Goal: Transaction & Acquisition: Purchase product/service

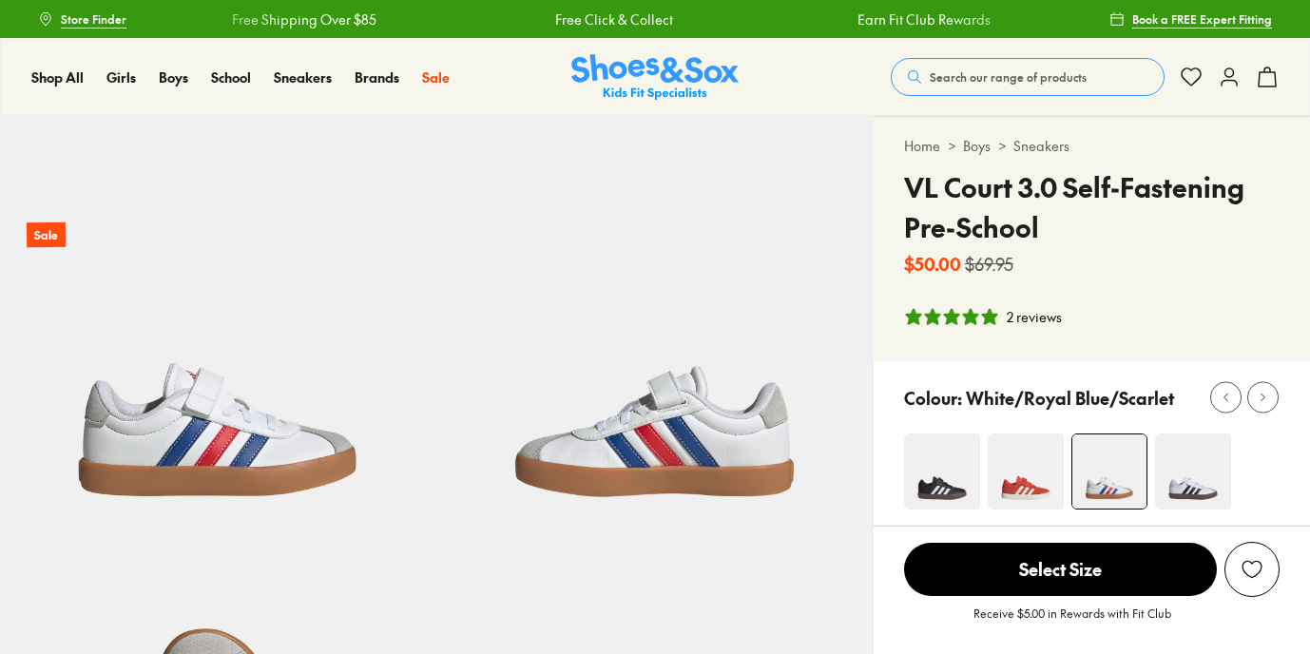
select select "*"
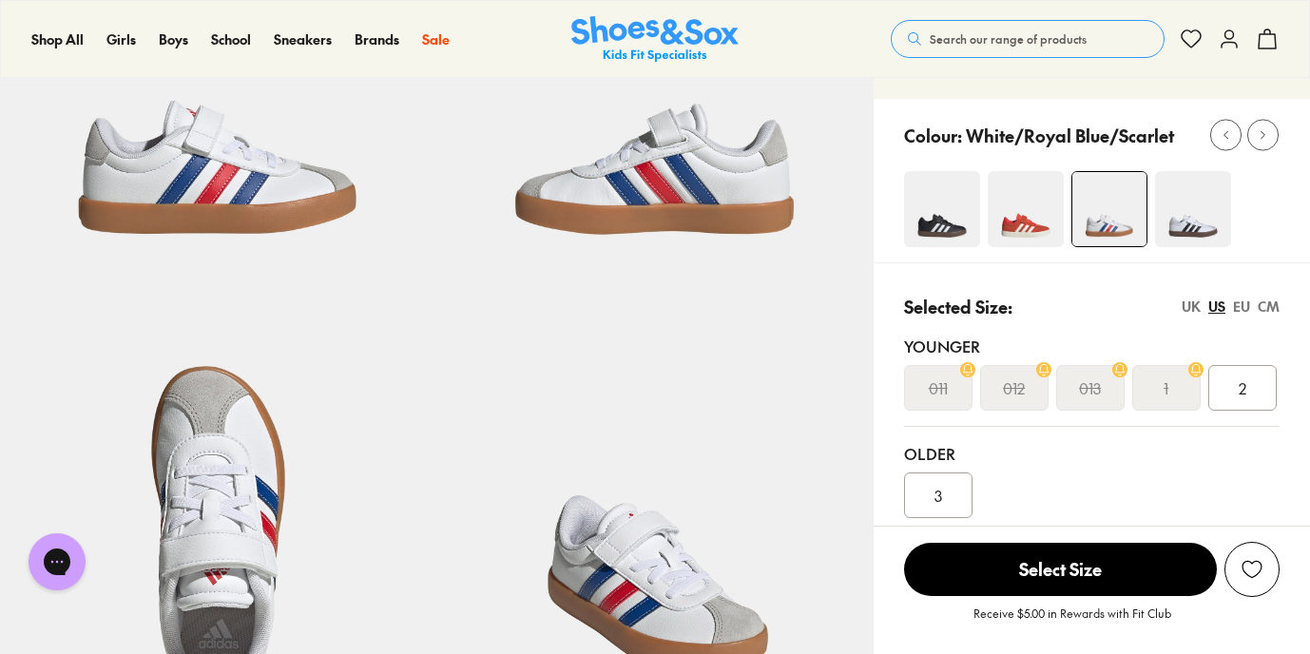
scroll to position [256, 0]
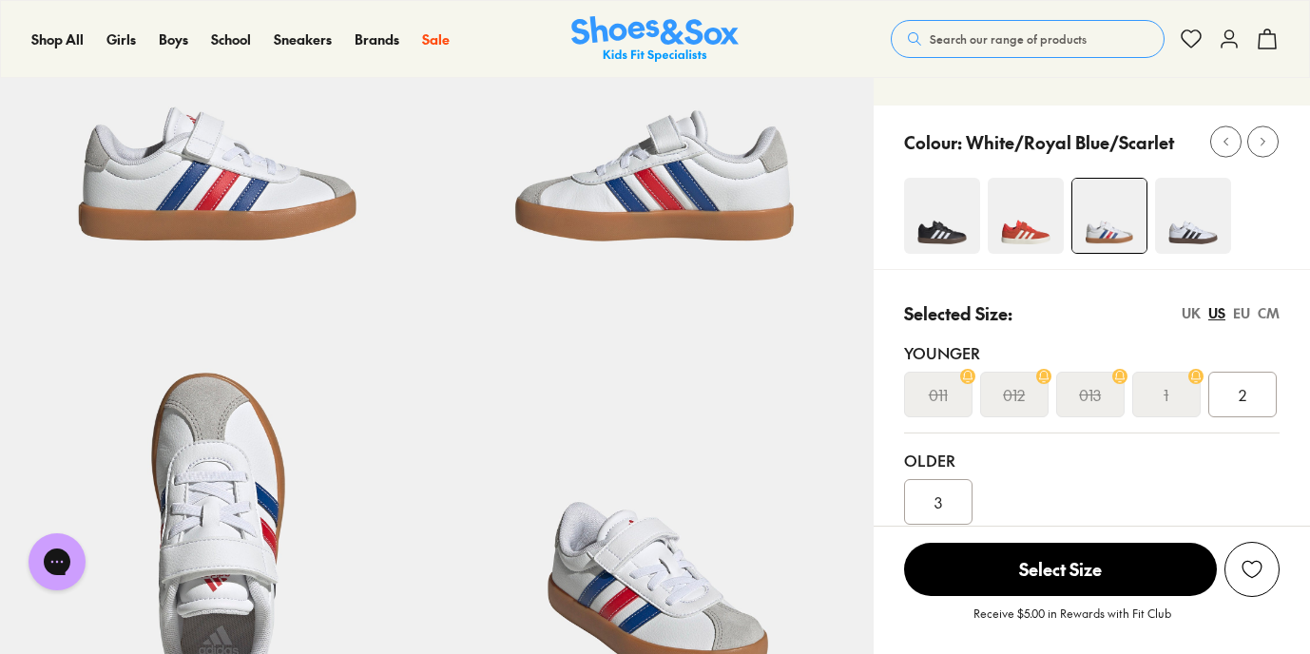
click at [1203, 210] on div "Close dialog Join the FREE Fit Club & Get 10% Back Sign up to join our FREE Fit…" at bounding box center [655, 327] width 1310 height 654
click at [1199, 219] on img at bounding box center [1193, 216] width 76 height 76
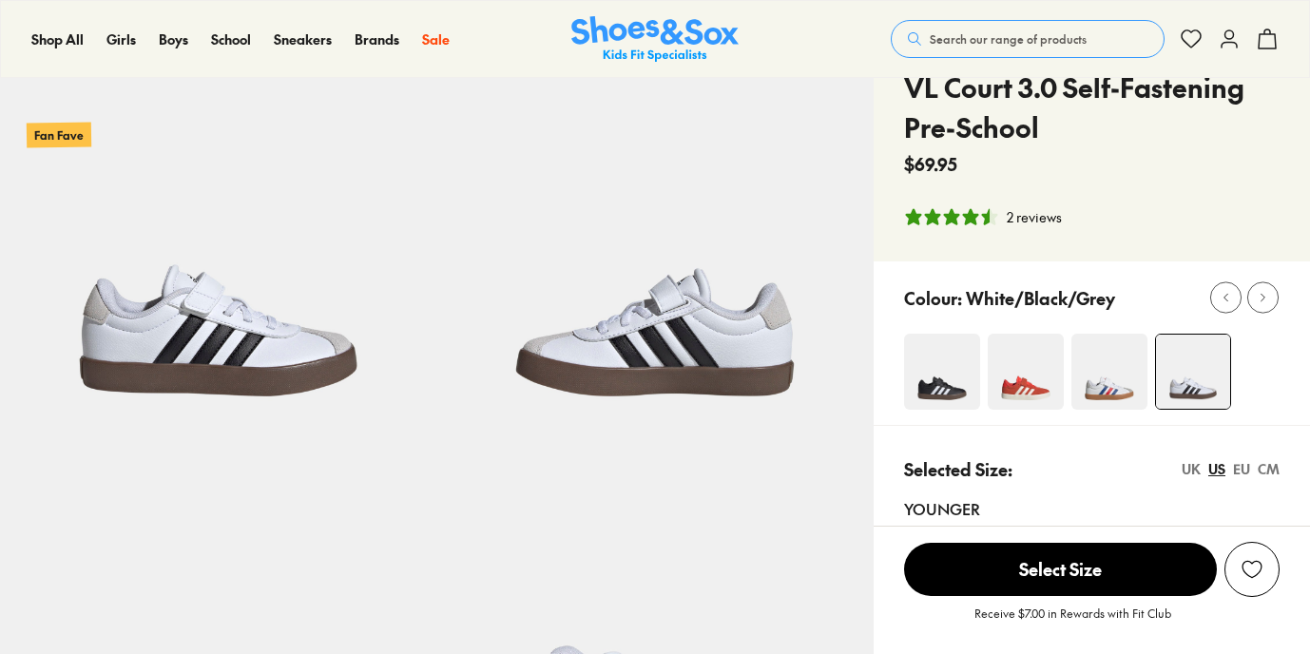
select select "*"
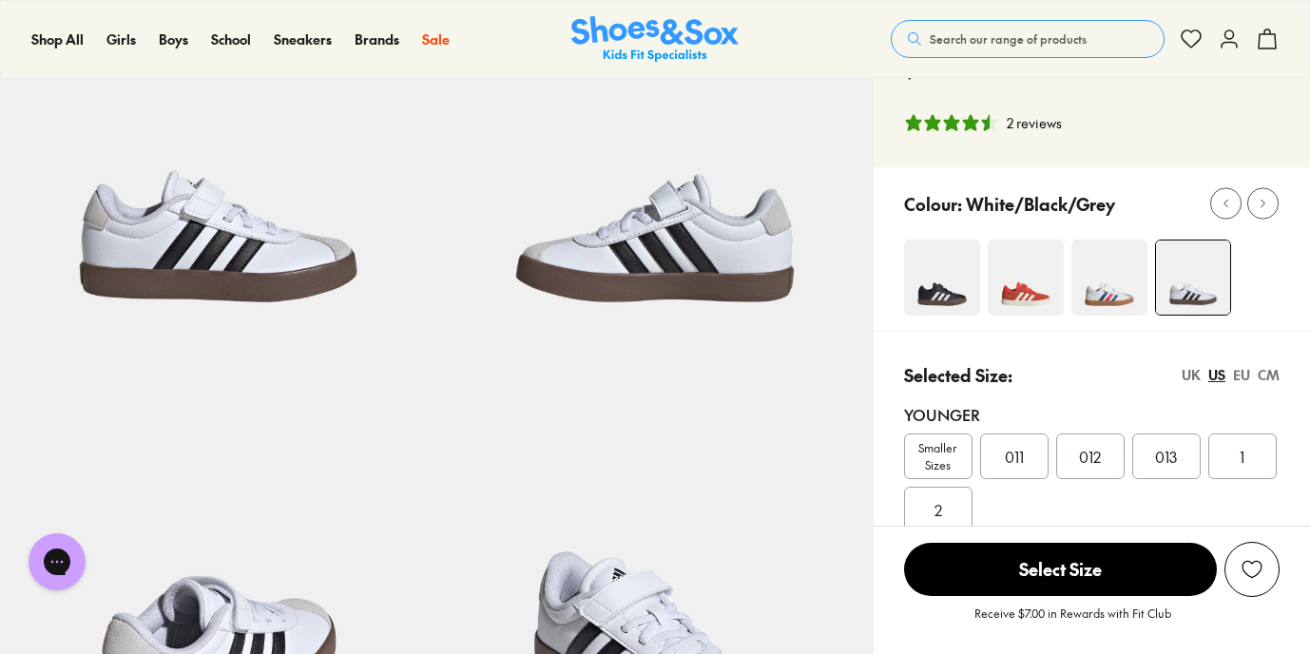
scroll to position [196, 0]
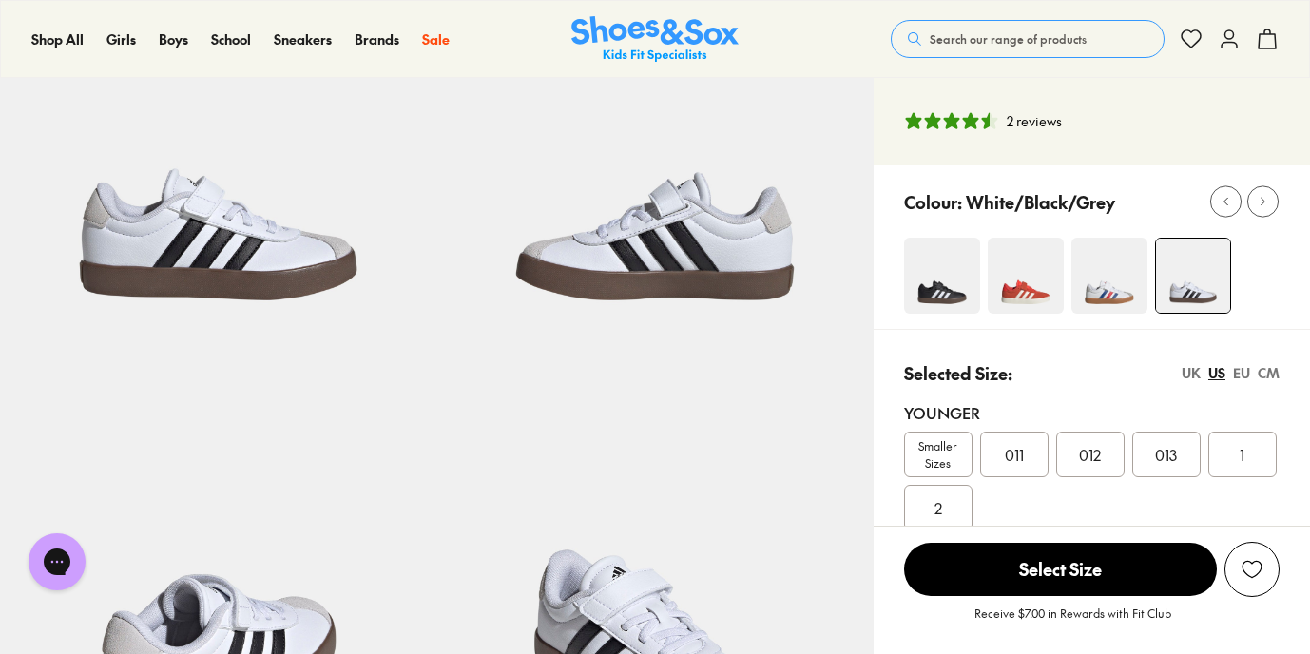
click at [1022, 292] on img at bounding box center [1026, 276] width 76 height 76
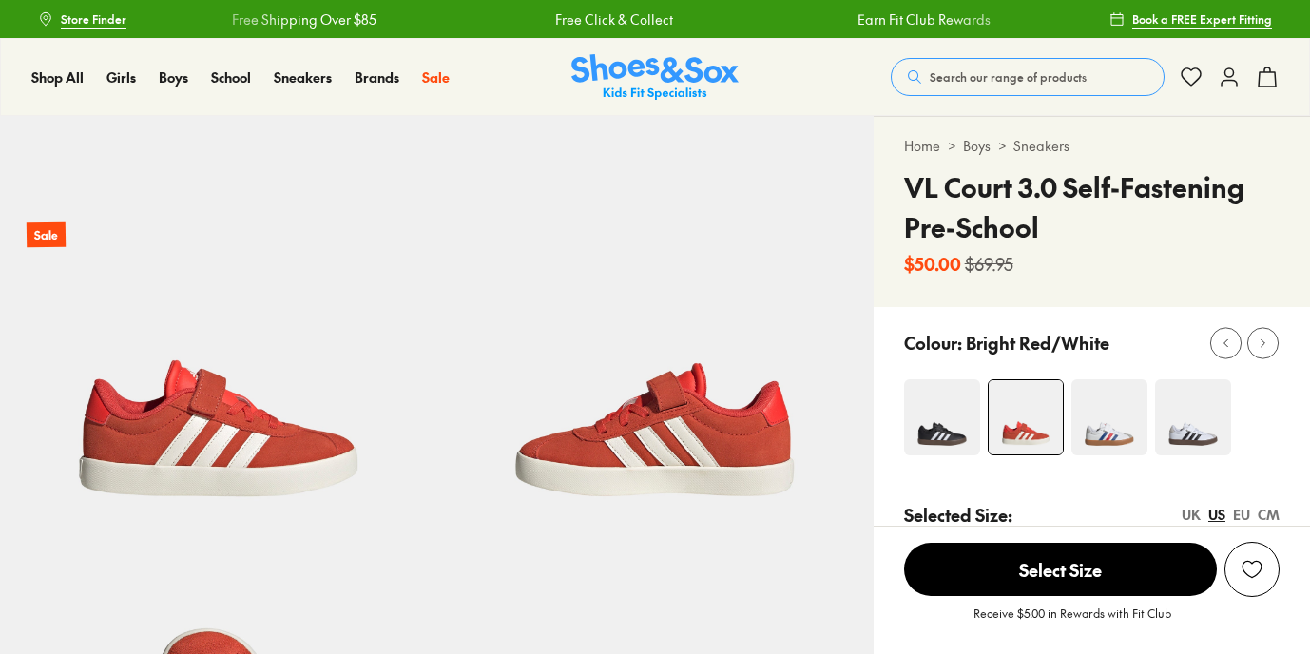
select select "*"
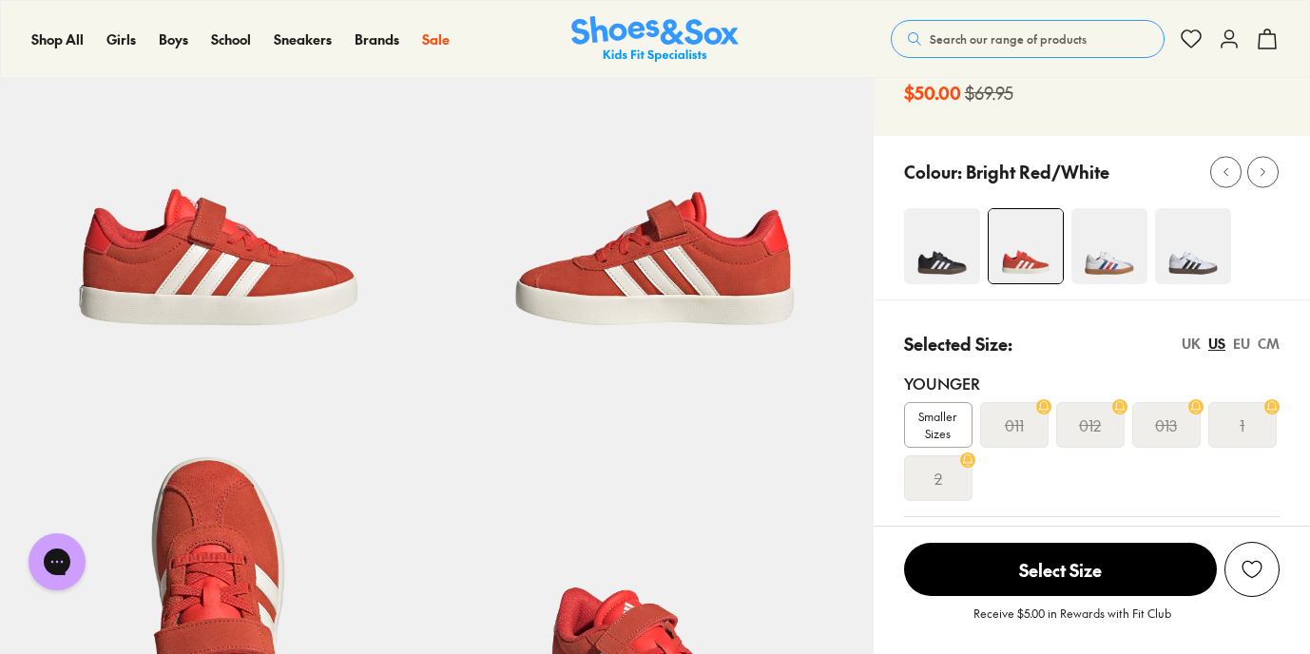
click at [1188, 245] on img at bounding box center [1193, 246] width 76 height 76
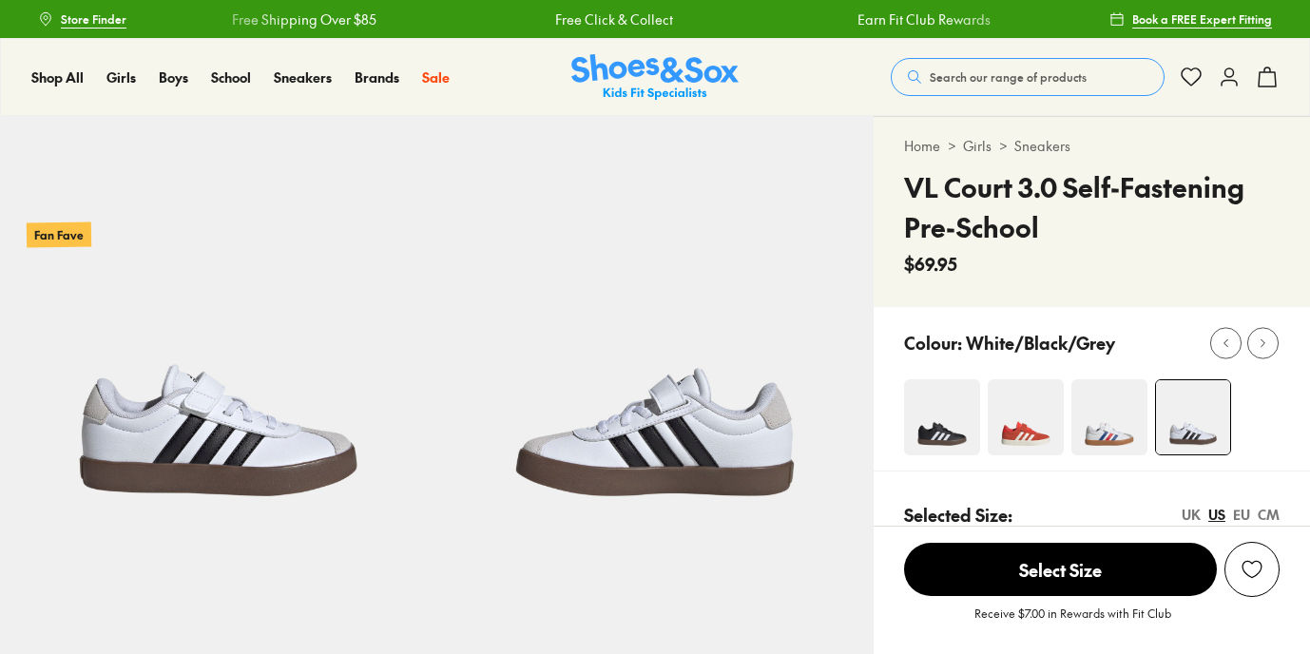
select select "*"
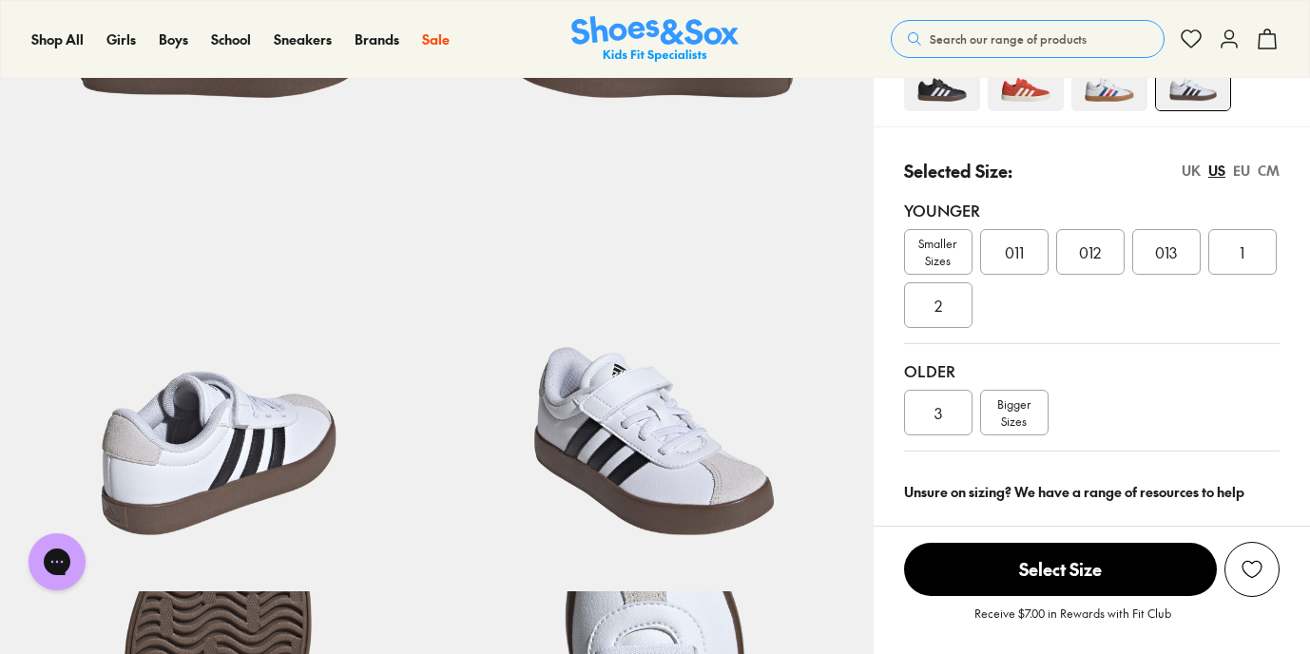
scroll to position [397, 0]
click at [1098, 262] on span "012" at bounding box center [1090, 252] width 22 height 23
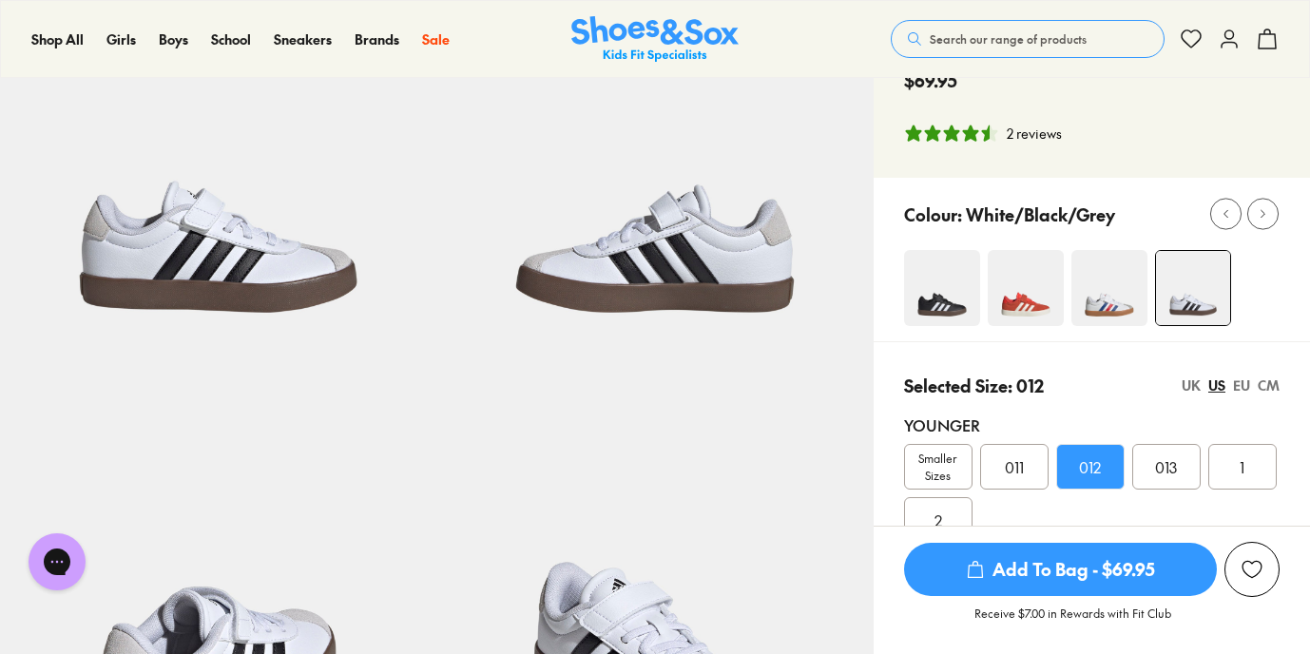
scroll to position [189, 0]
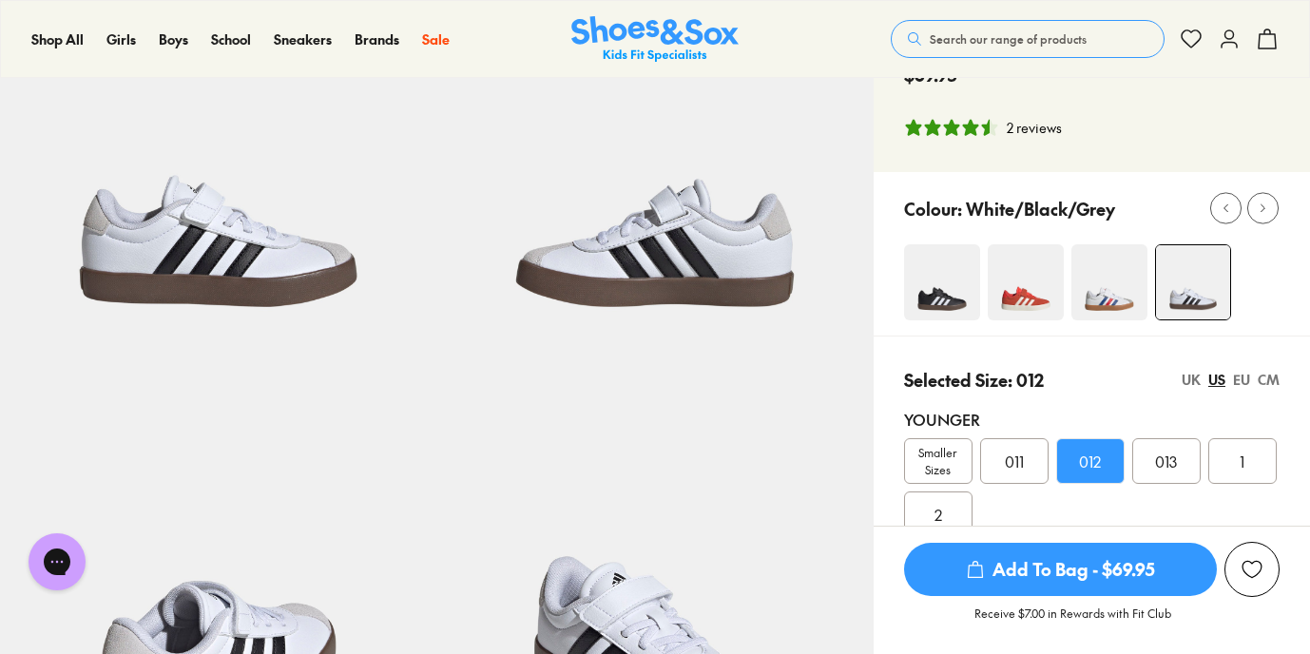
click at [1080, 576] on span "Add To Bag - $69.95" at bounding box center [1060, 569] width 313 height 53
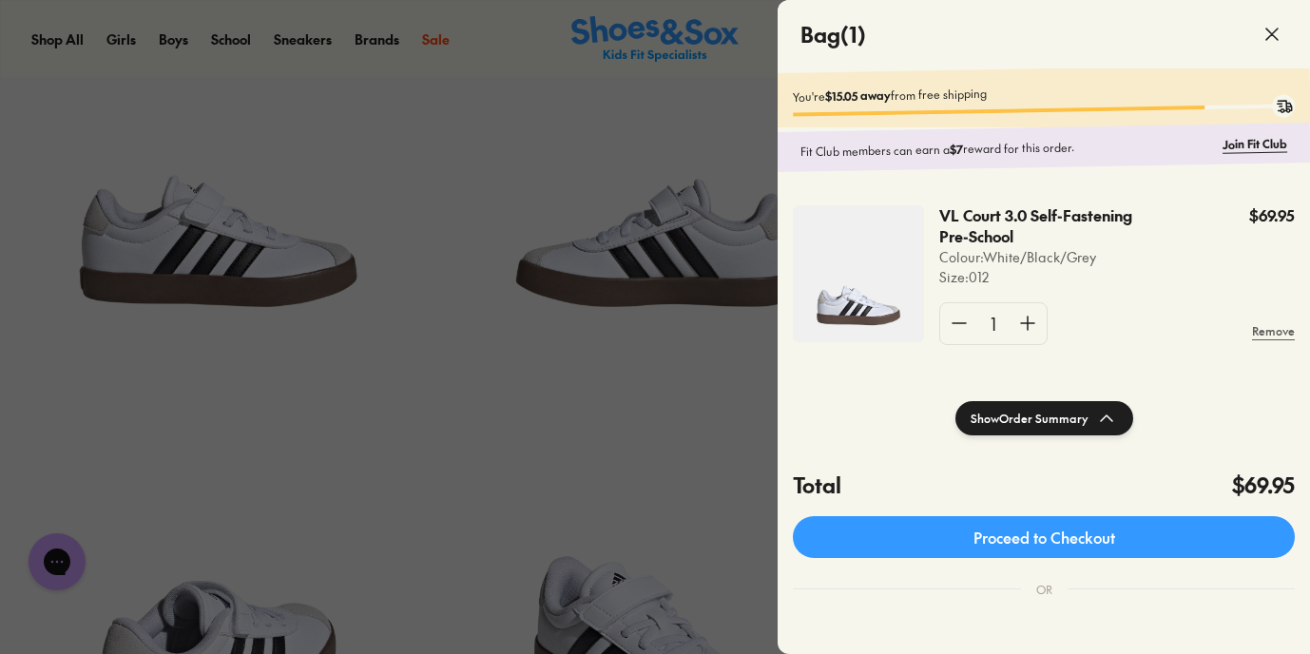
click at [476, 33] on div at bounding box center [655, 327] width 1310 height 654
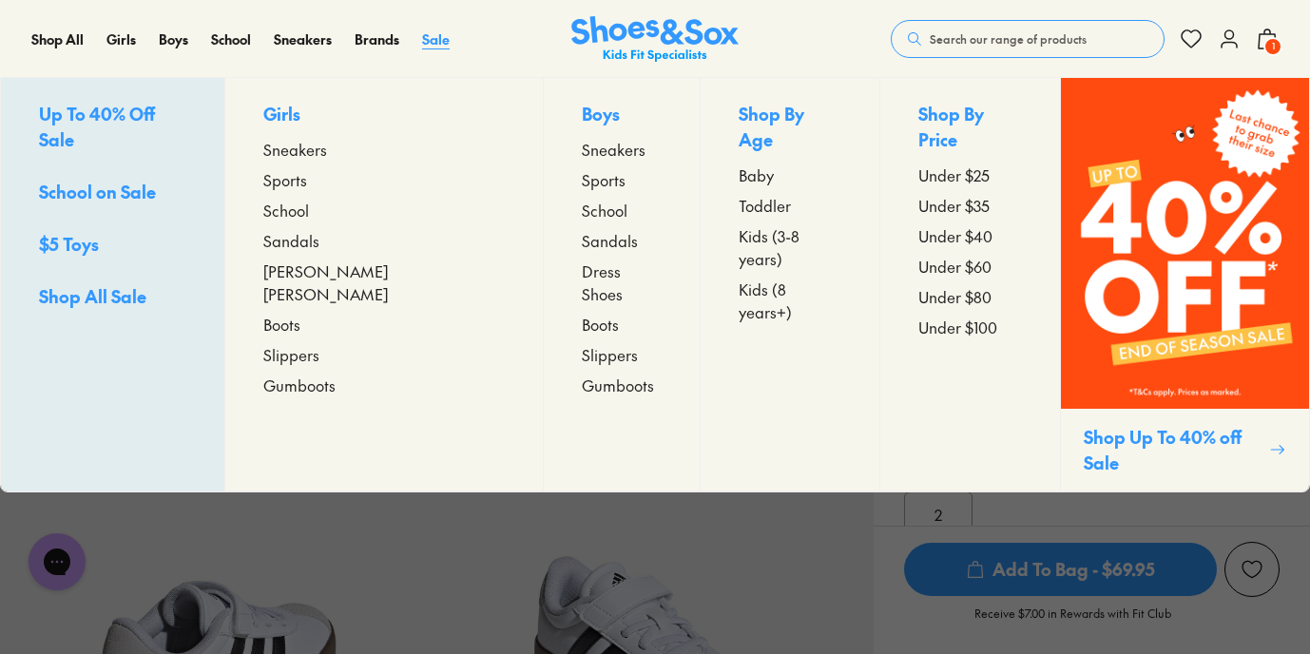
click at [442, 34] on span "Sale" at bounding box center [436, 38] width 28 height 19
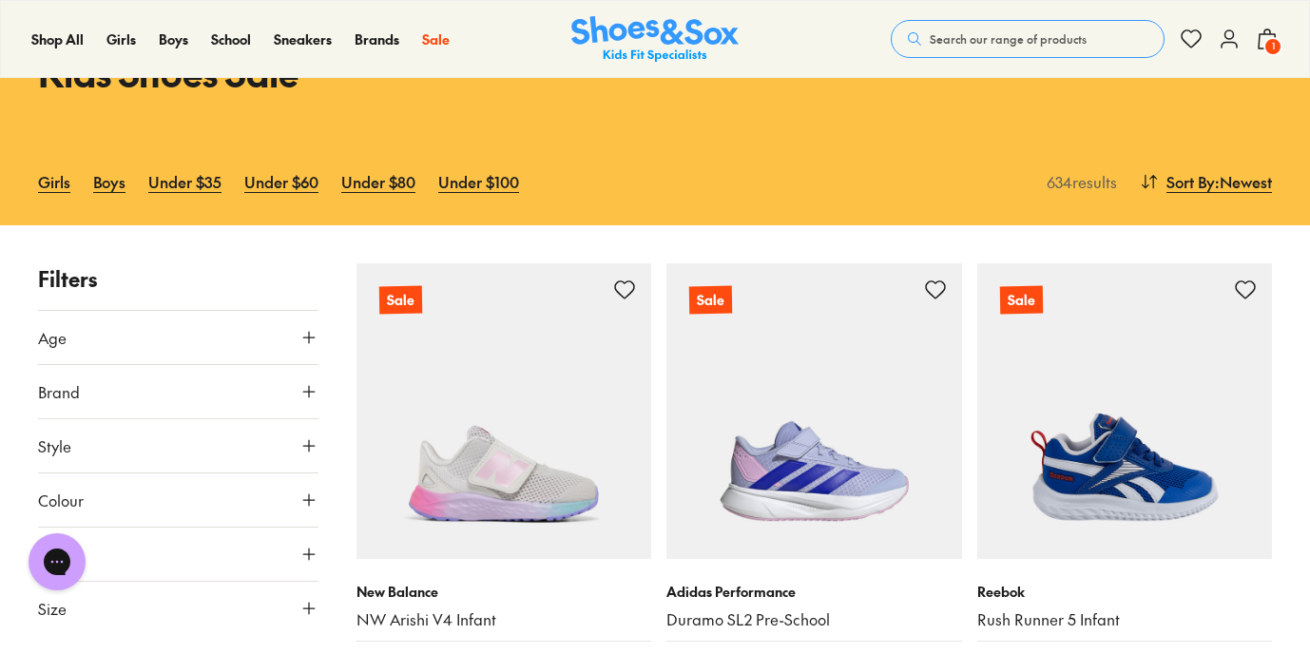
scroll to position [118, 0]
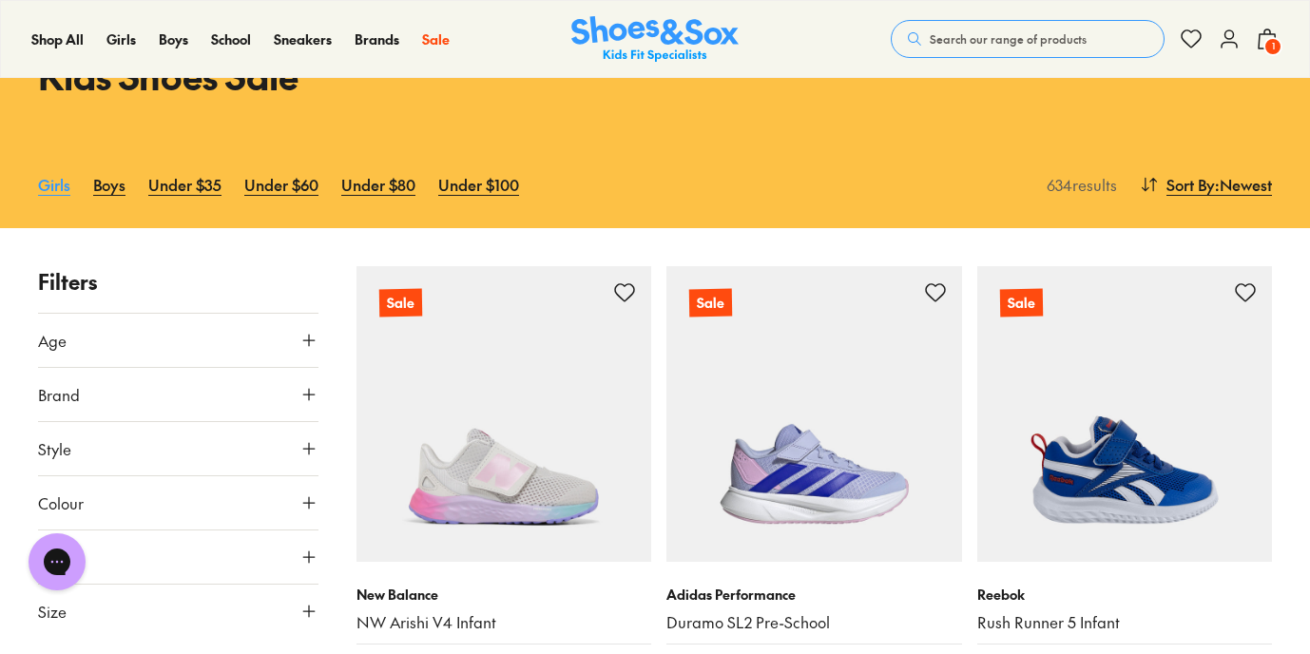
click at [56, 182] on link "Girls" at bounding box center [54, 185] width 32 height 42
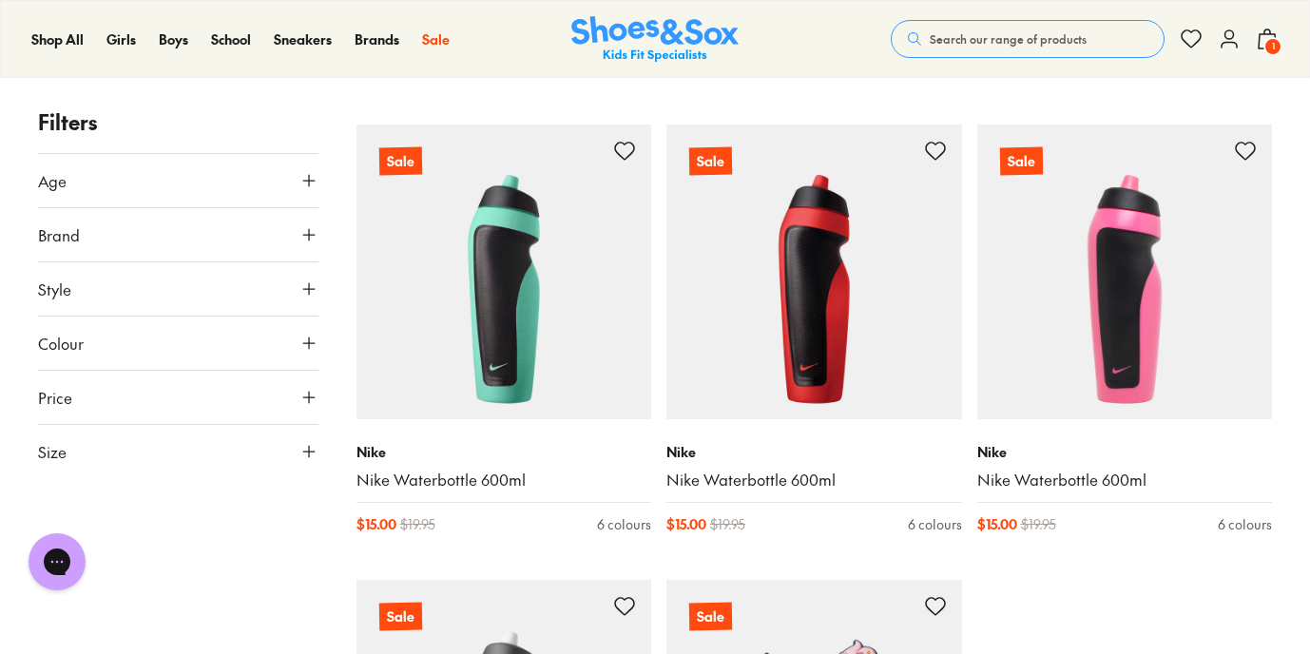
scroll to position [4363, 0]
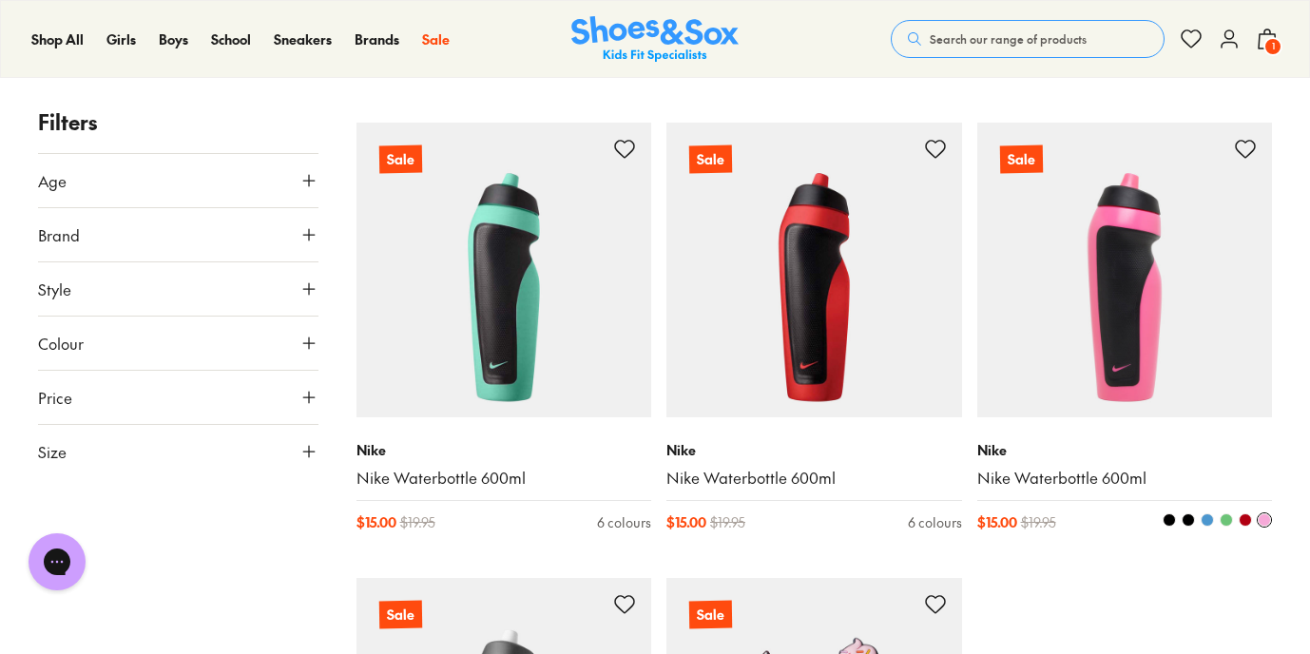
click at [1153, 331] on img at bounding box center [1125, 271] width 296 height 296
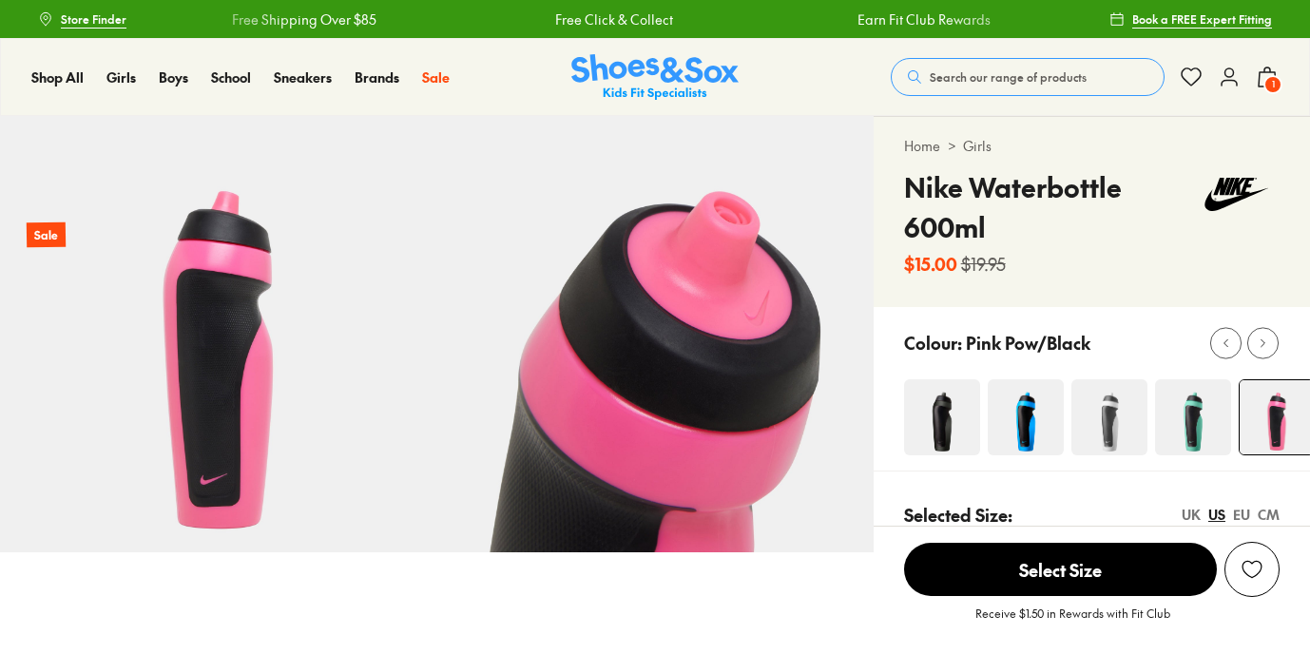
select select "*"
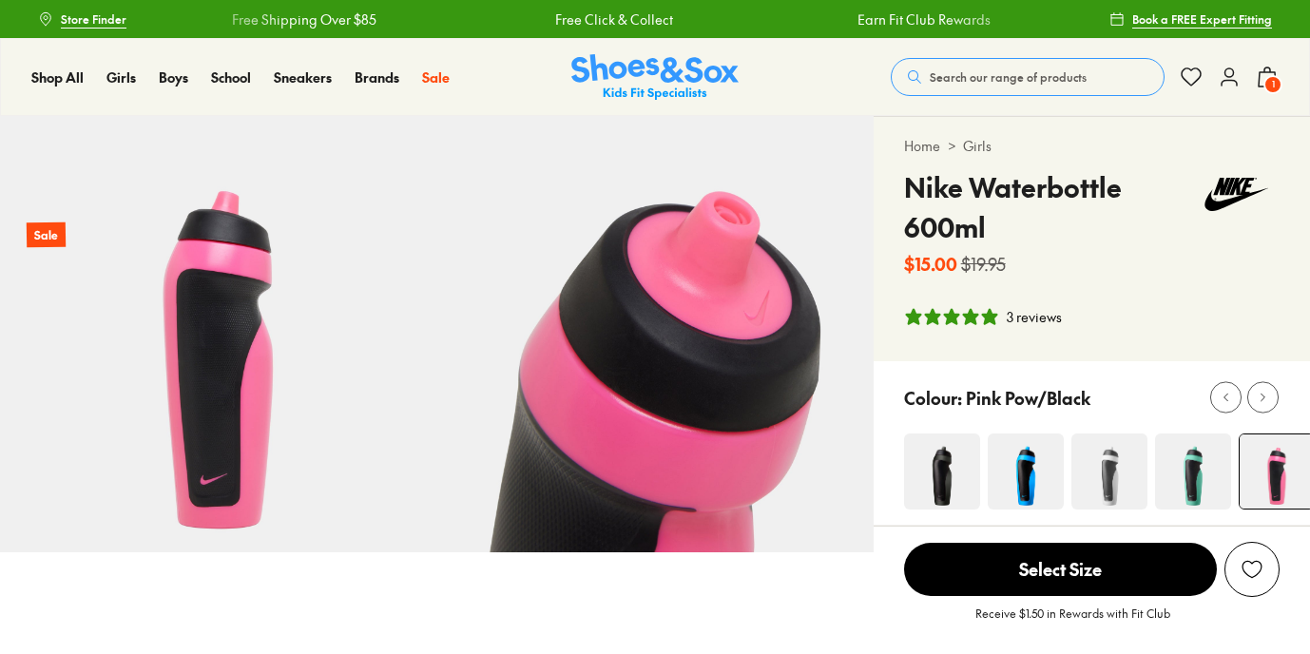
click at [1088, 571] on span "Select Size" at bounding box center [1060, 569] width 313 height 53
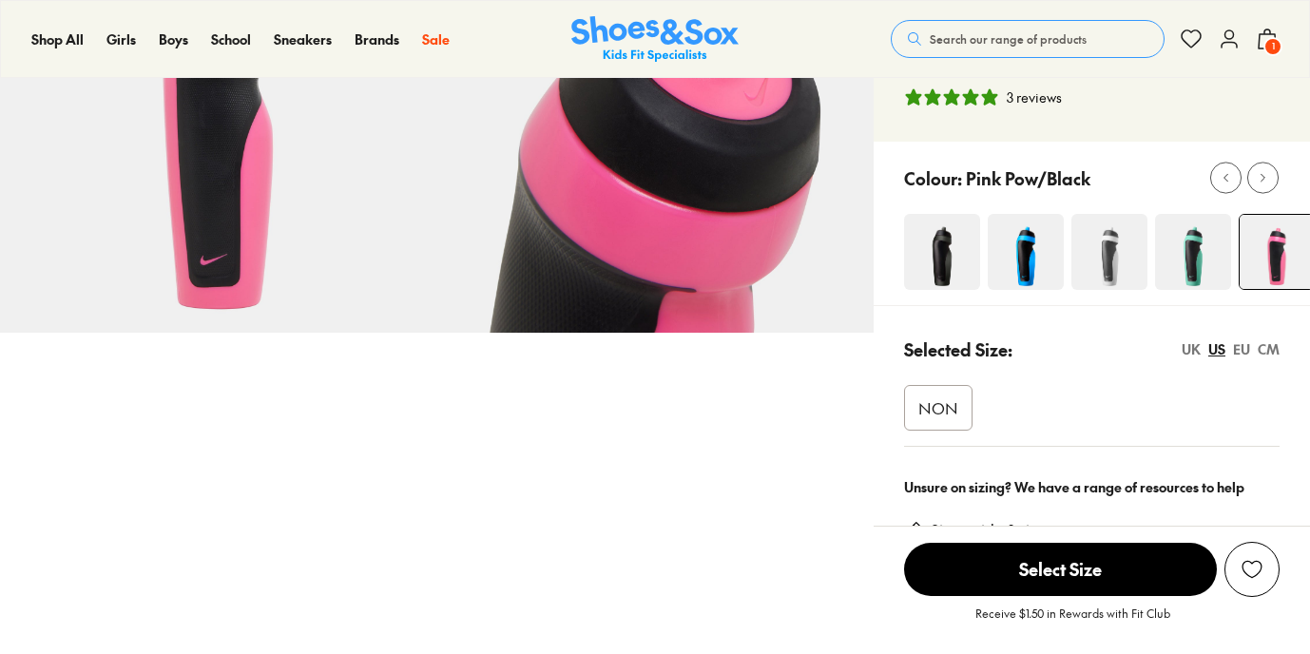
scroll to position [221, 0]
click at [937, 401] on span "NON" at bounding box center [938, 406] width 40 height 23
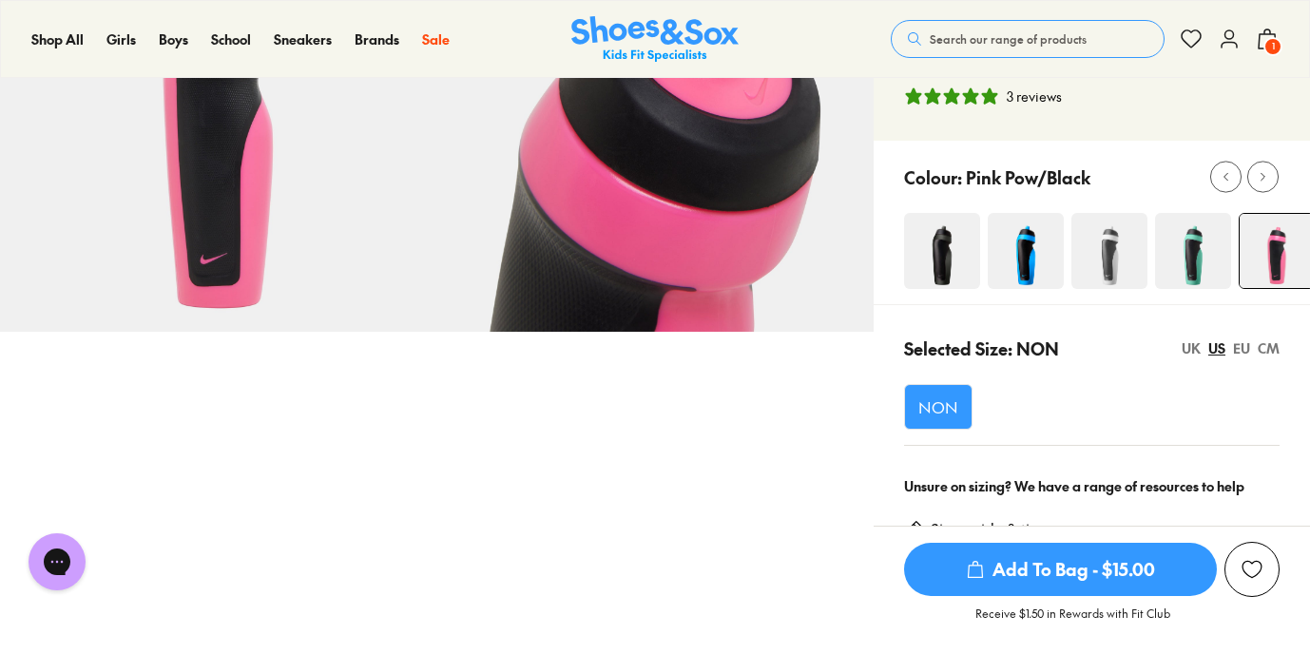
click at [1089, 556] on span "Add To Bag - $15.00" at bounding box center [1060, 569] width 313 height 53
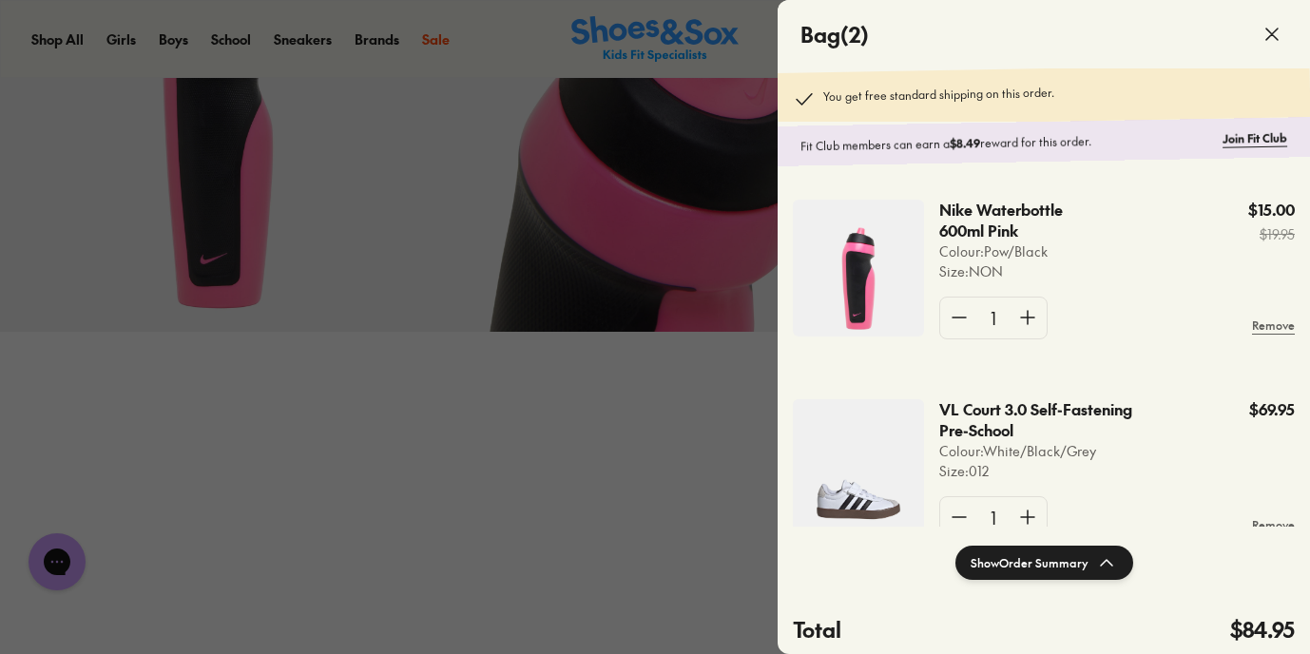
click at [510, 540] on div at bounding box center [655, 327] width 1310 height 654
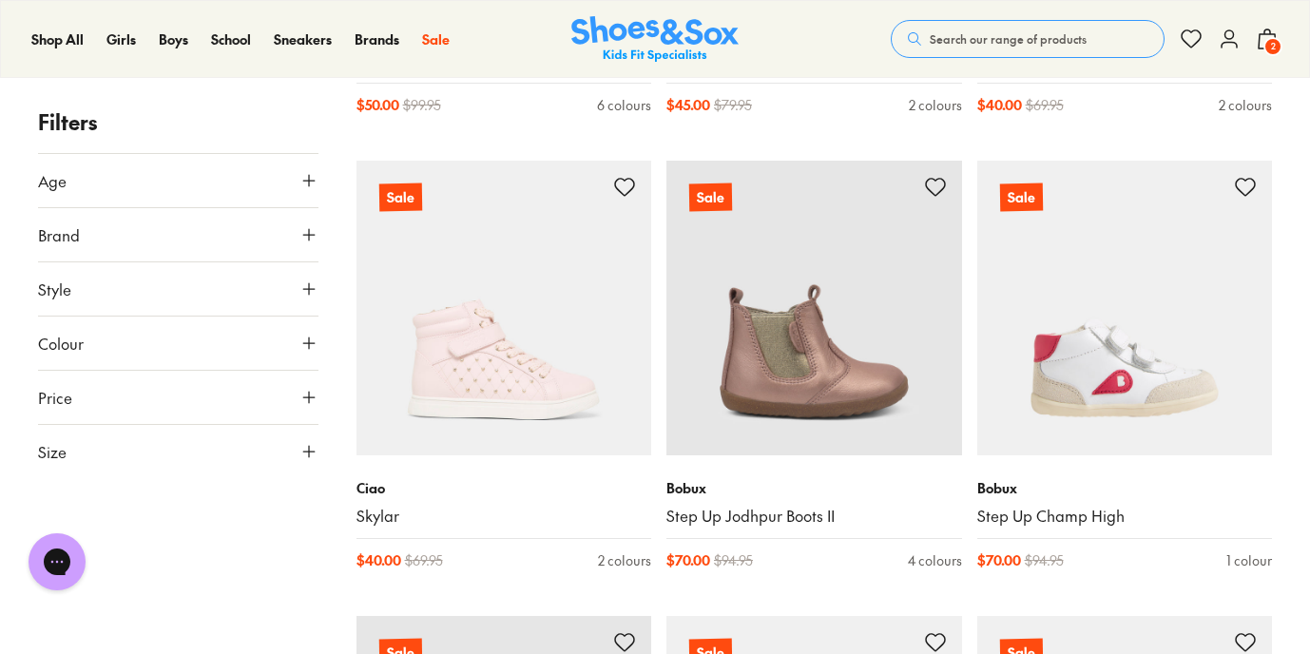
scroll to position [6600, 0]
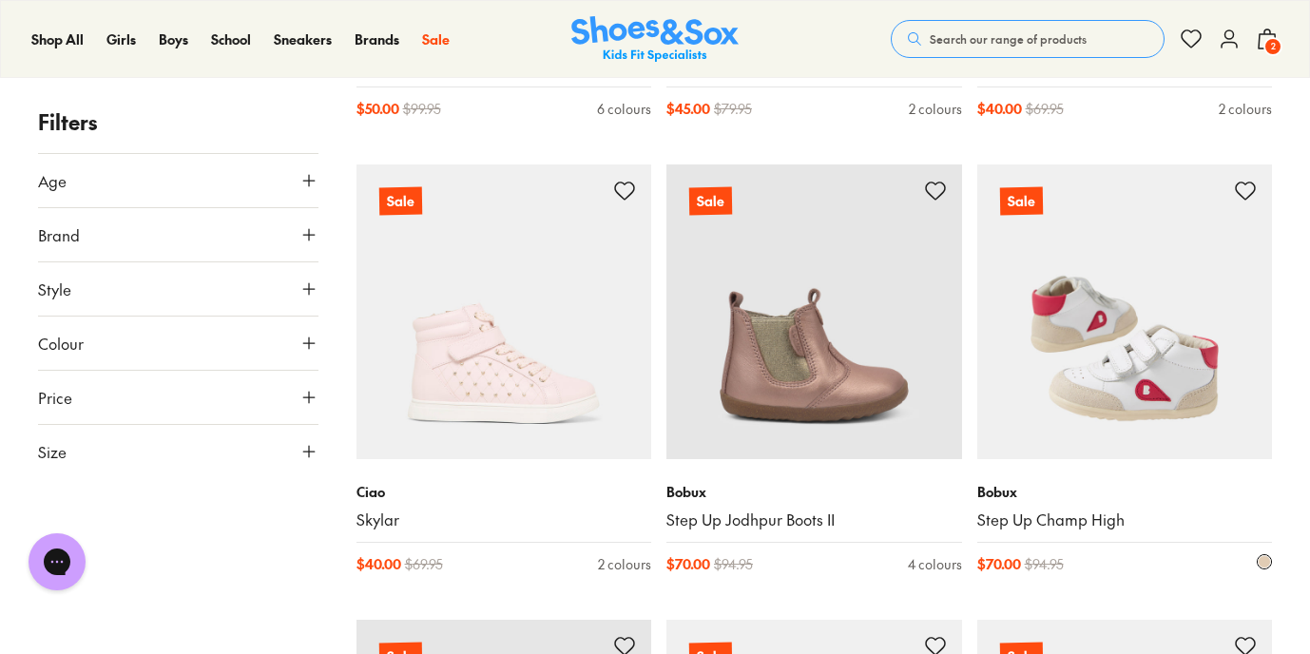
click at [1129, 385] on img at bounding box center [1125, 312] width 296 height 296
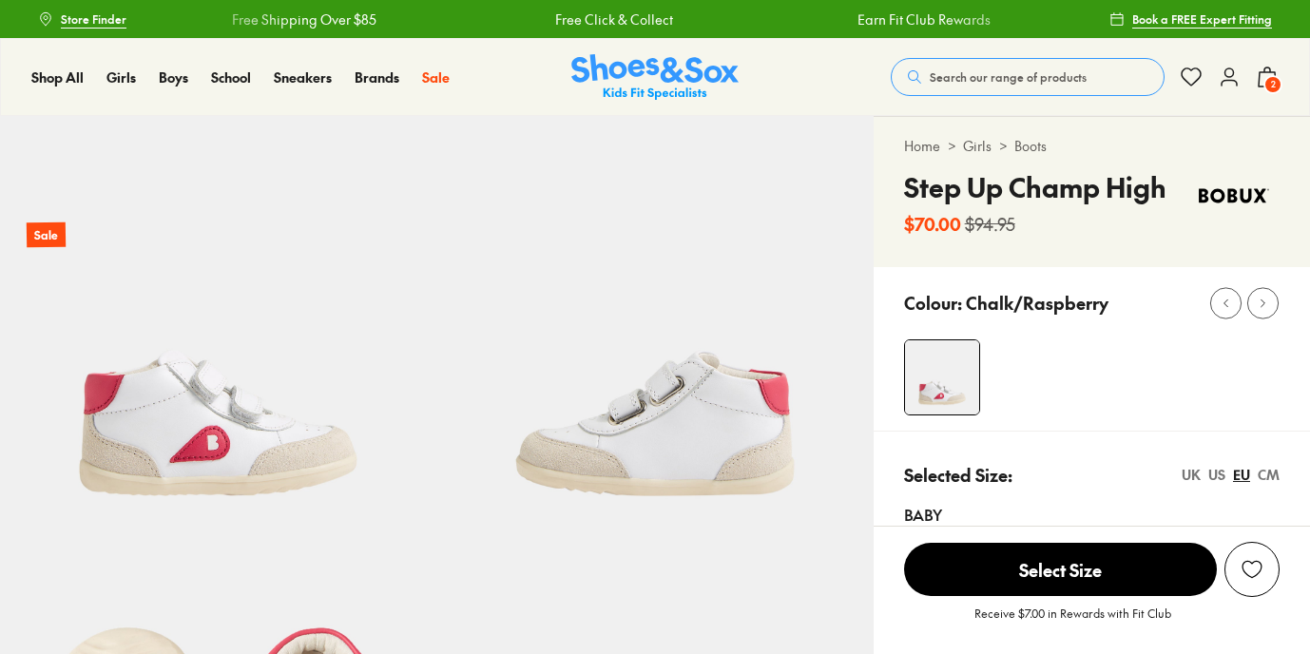
select select "*"
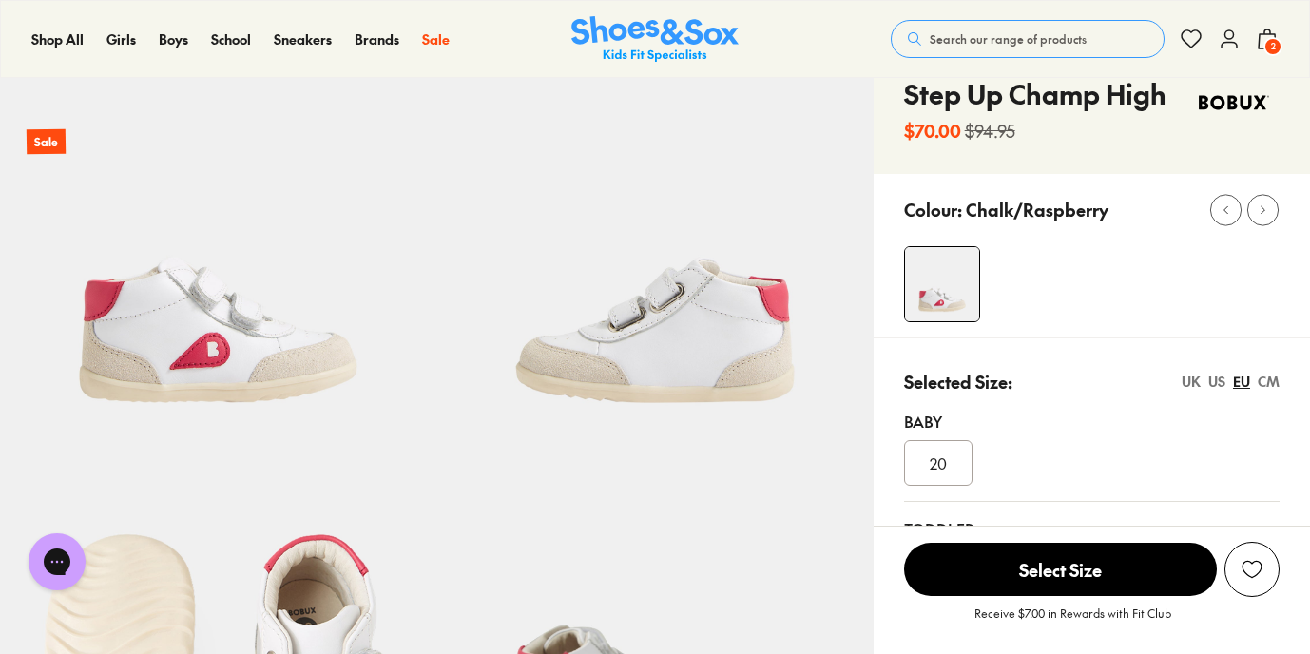
scroll to position [88, 0]
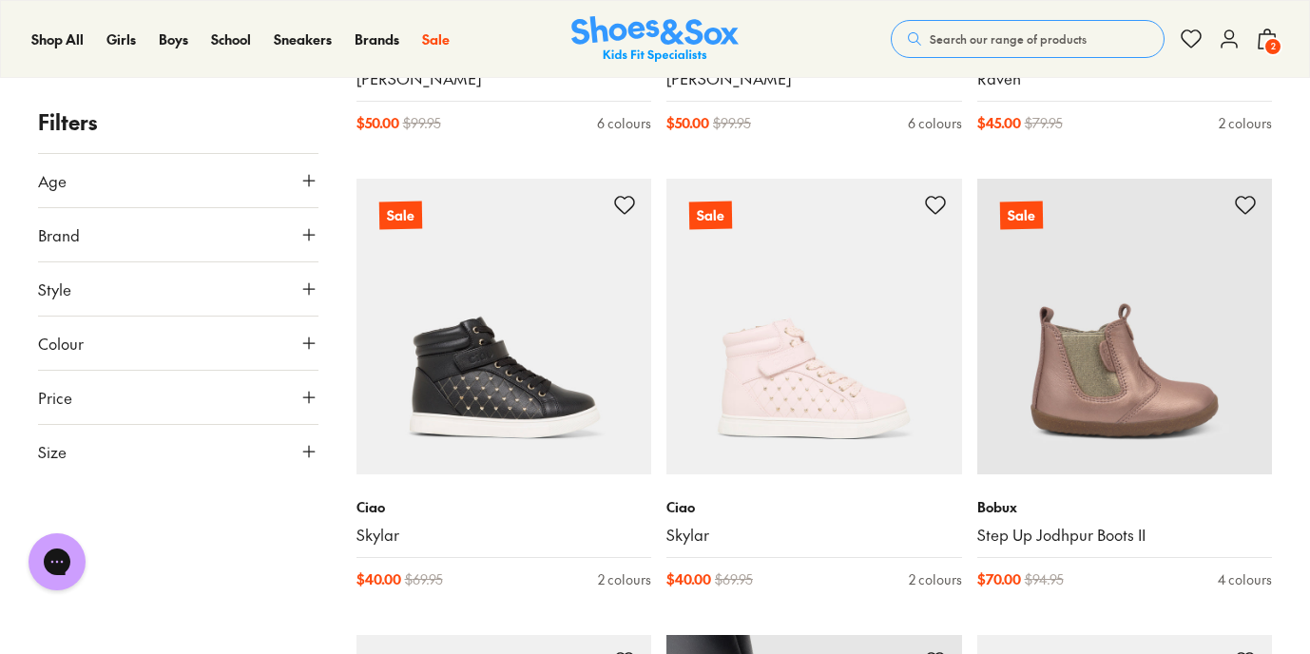
scroll to position [1664, 0]
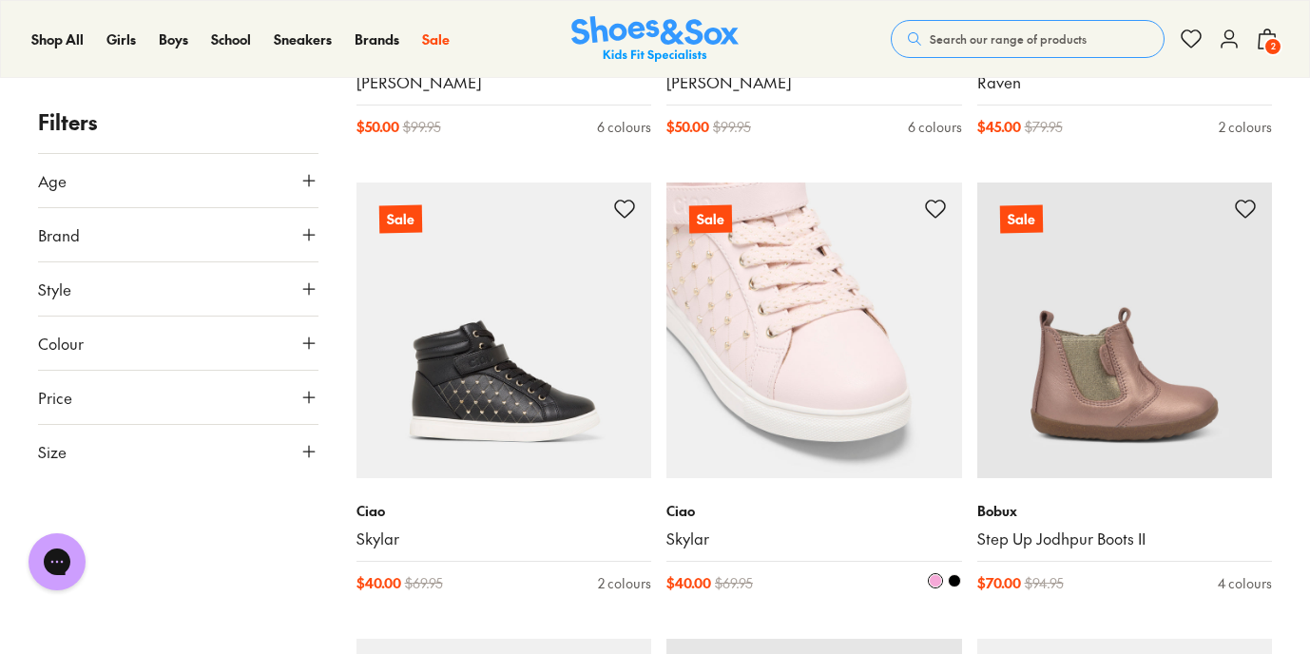
click at [794, 389] on img at bounding box center [814, 331] width 296 height 296
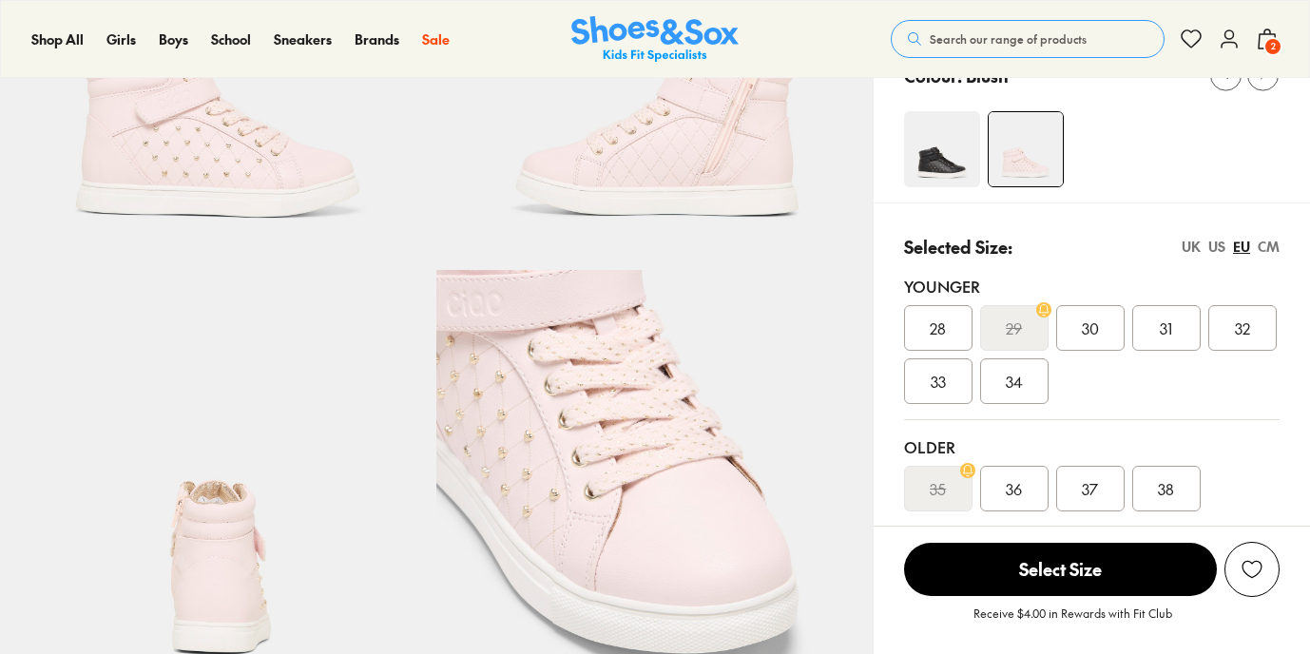
select select "*"
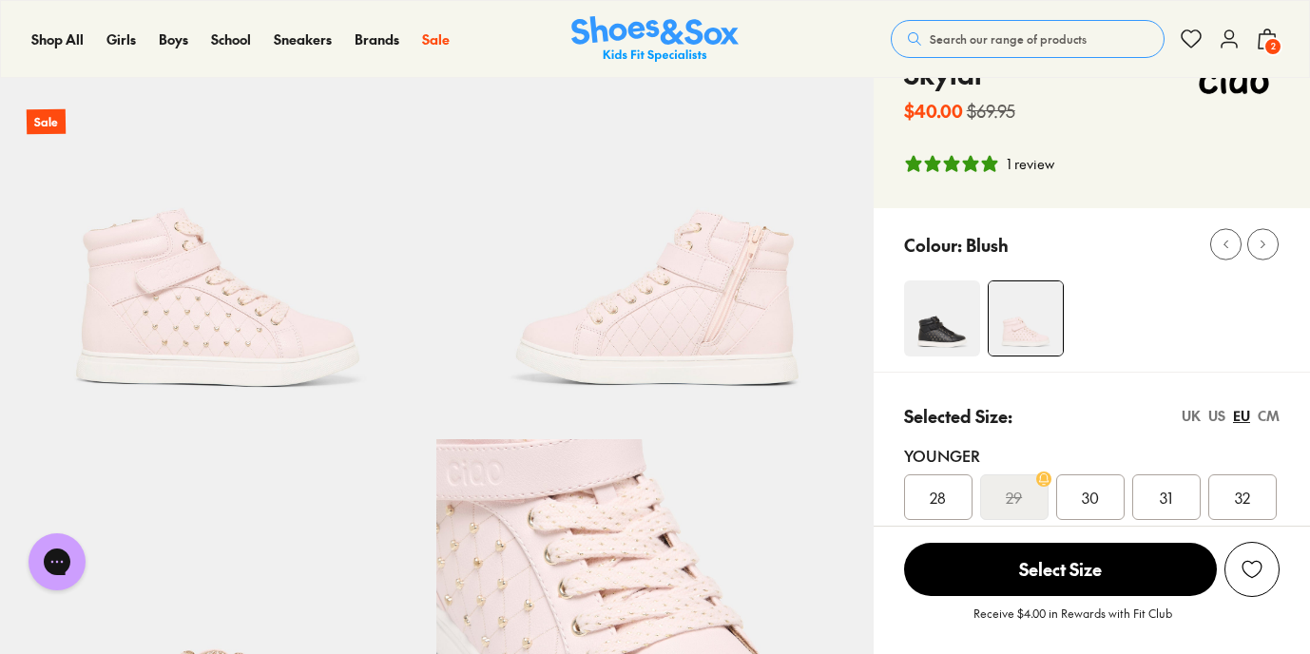
scroll to position [108, 0]
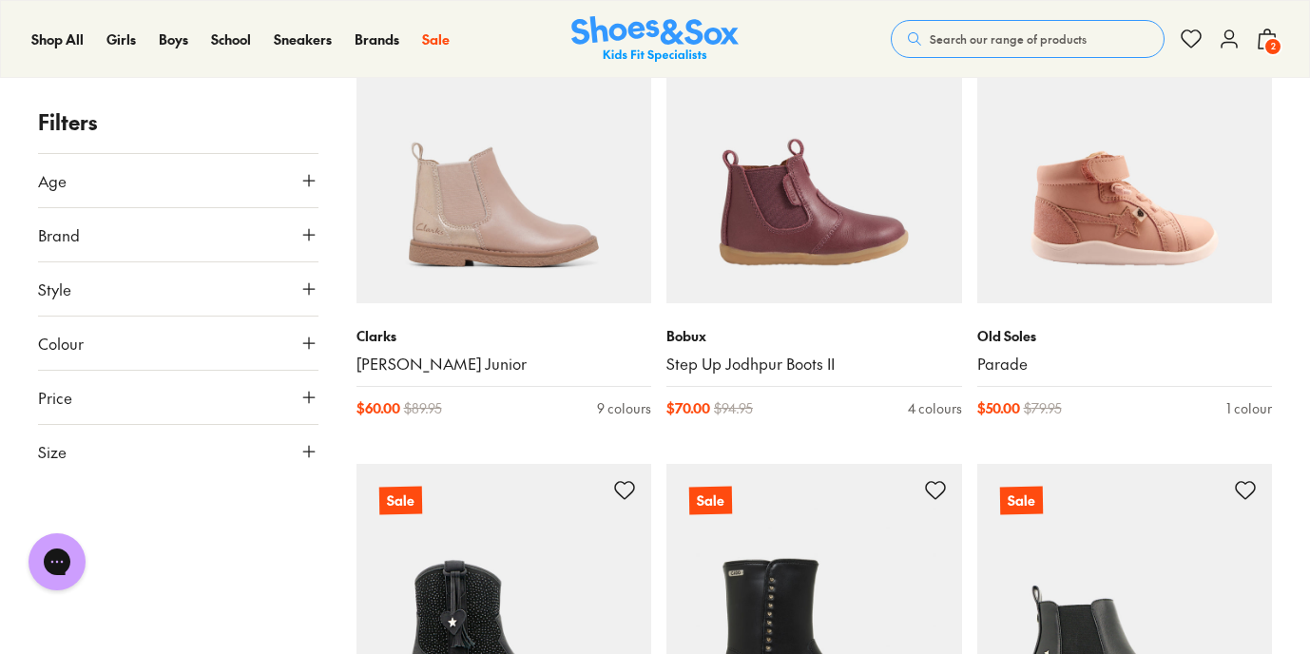
scroll to position [2826, 0]
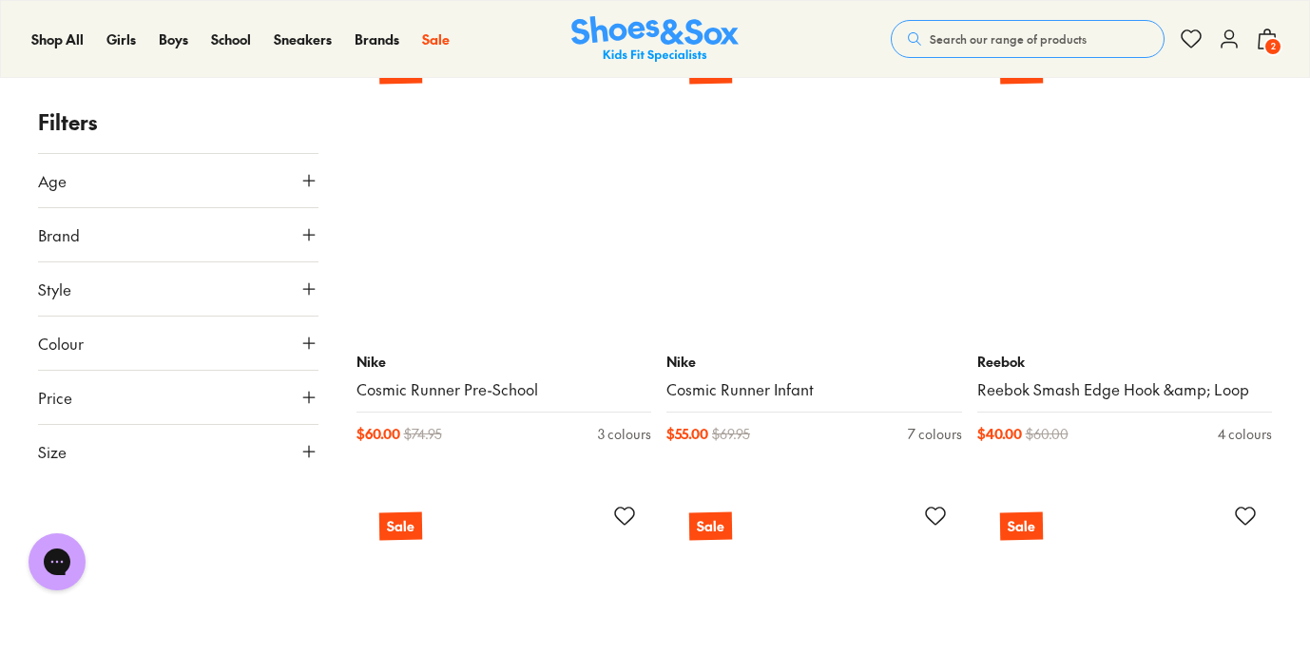
scroll to position [14044, 0]
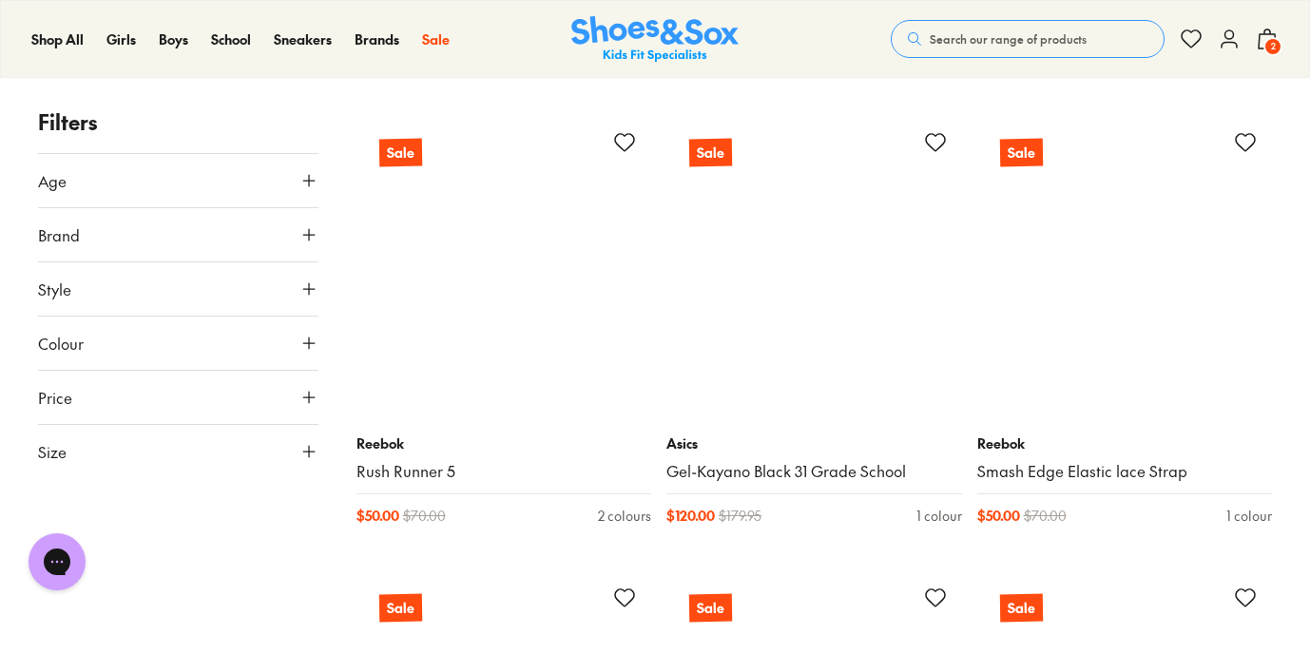
scroll to position [16338, 0]
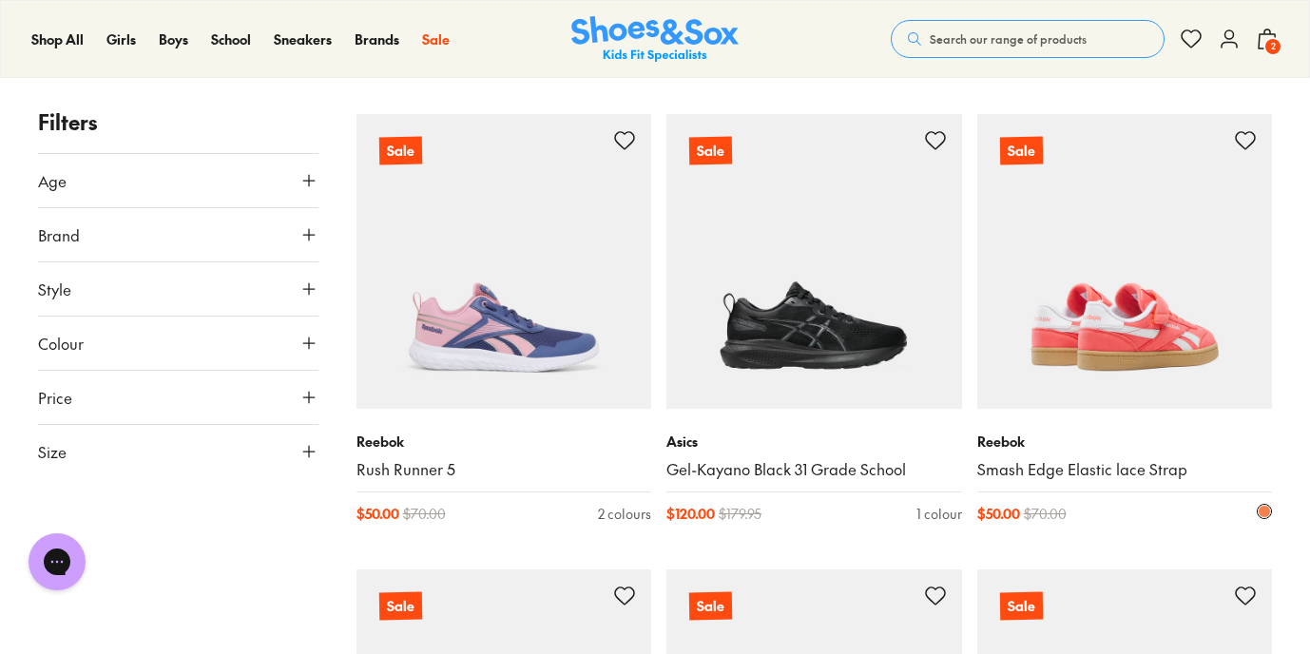
click at [1126, 307] on img at bounding box center [1125, 262] width 296 height 296
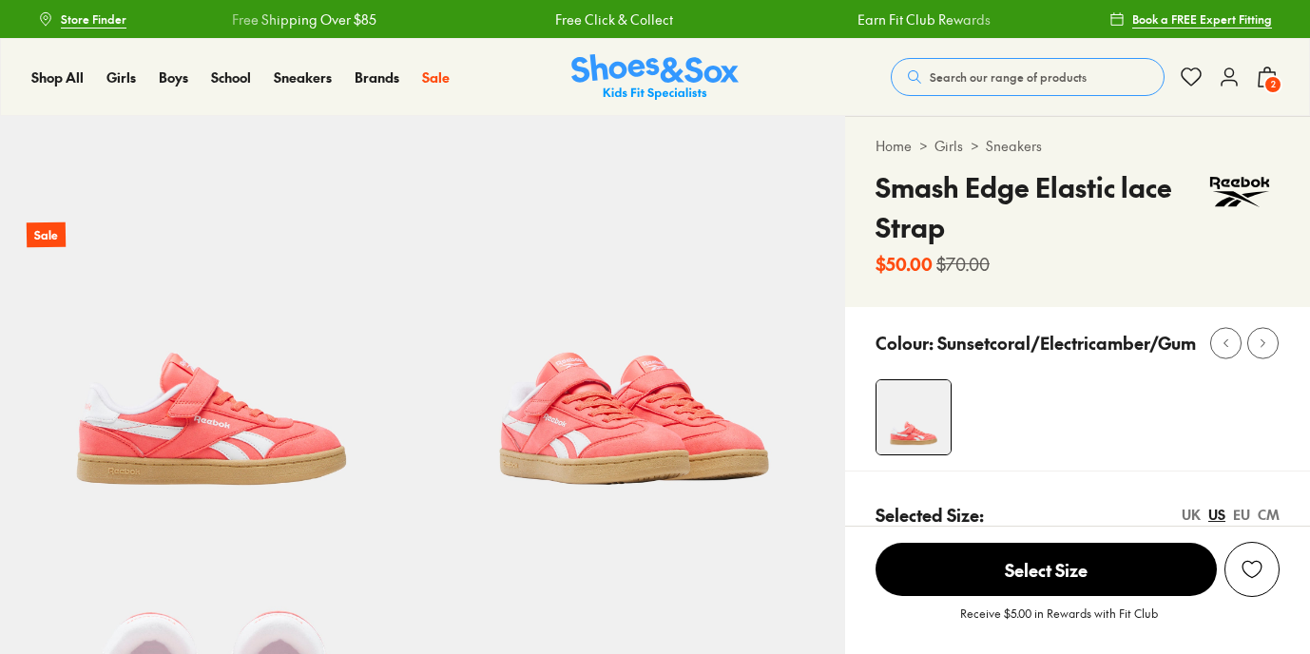
select select "*"
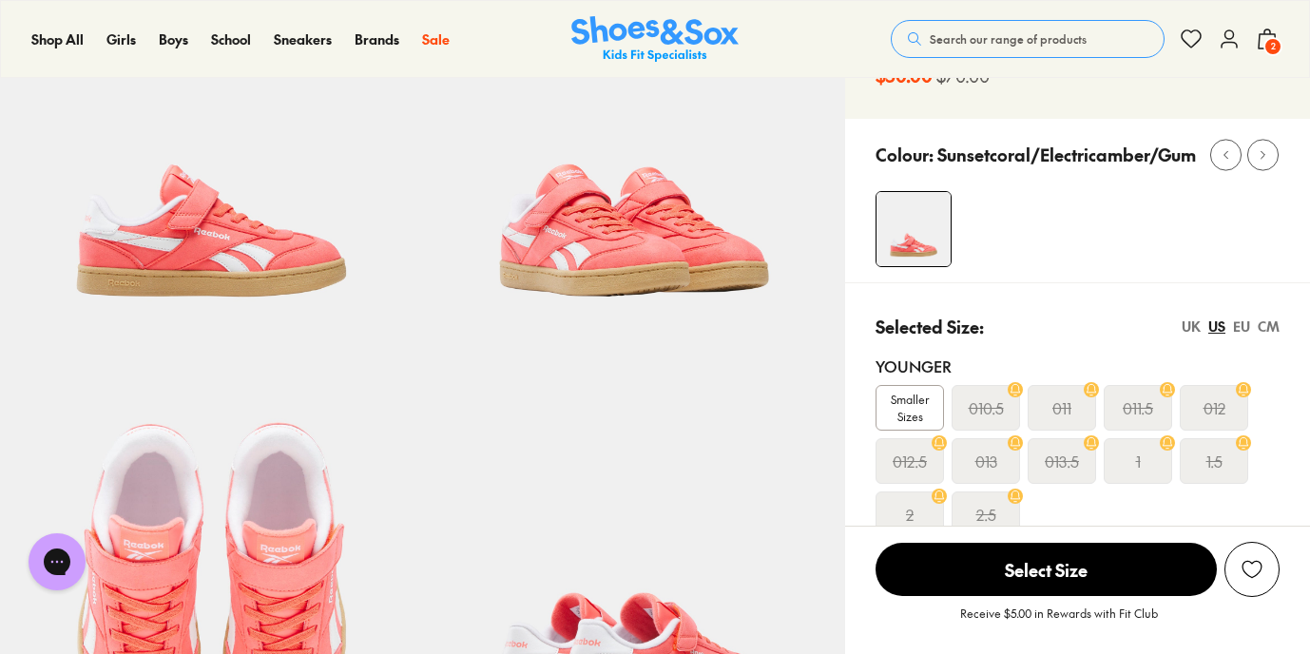
scroll to position [176, 0]
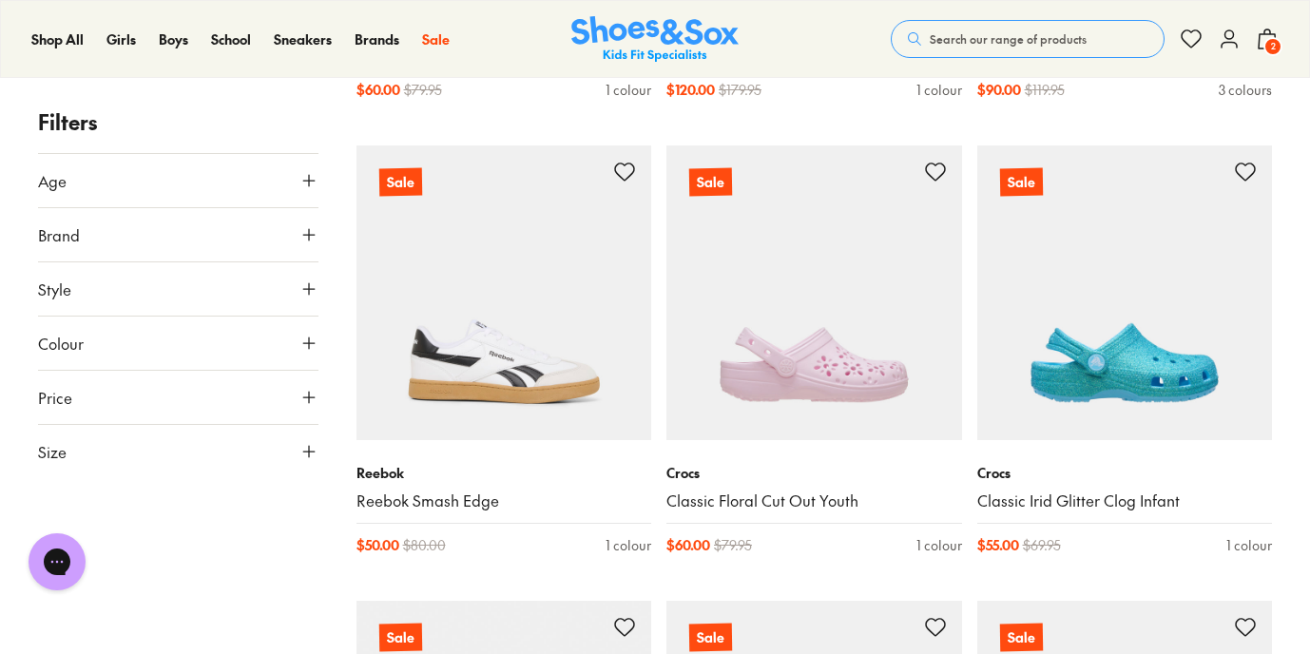
scroll to position [3071, 0]
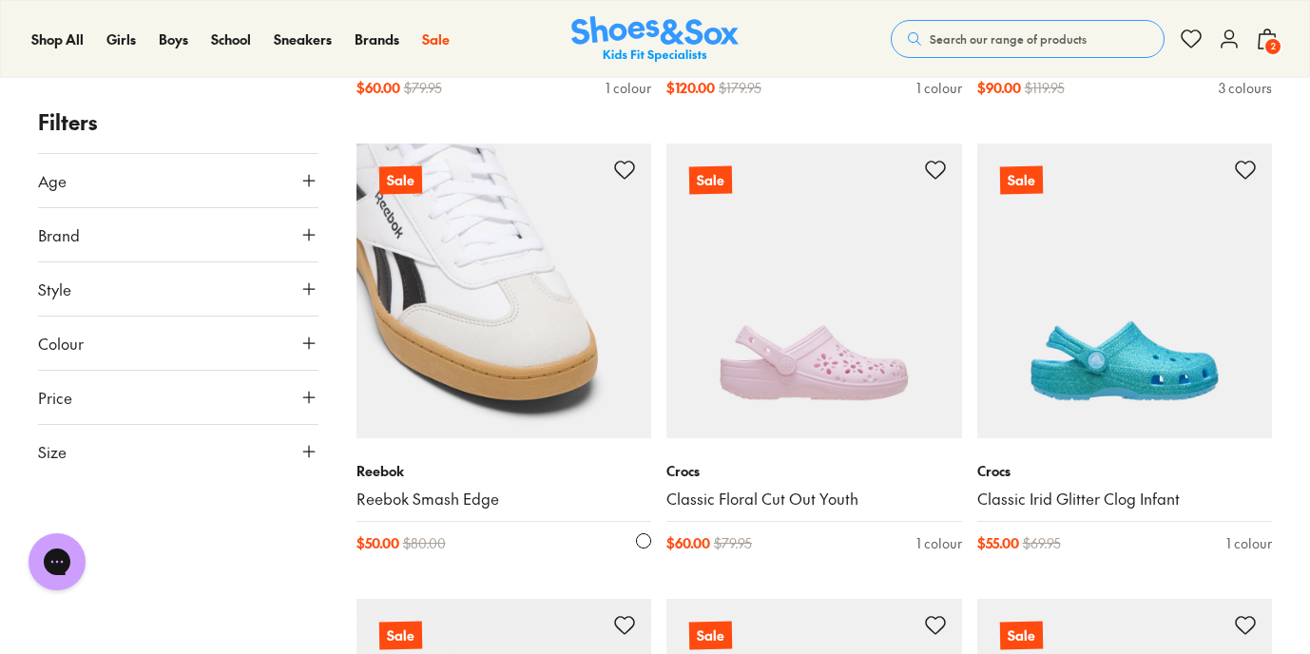
click at [584, 368] on img at bounding box center [504, 292] width 296 height 296
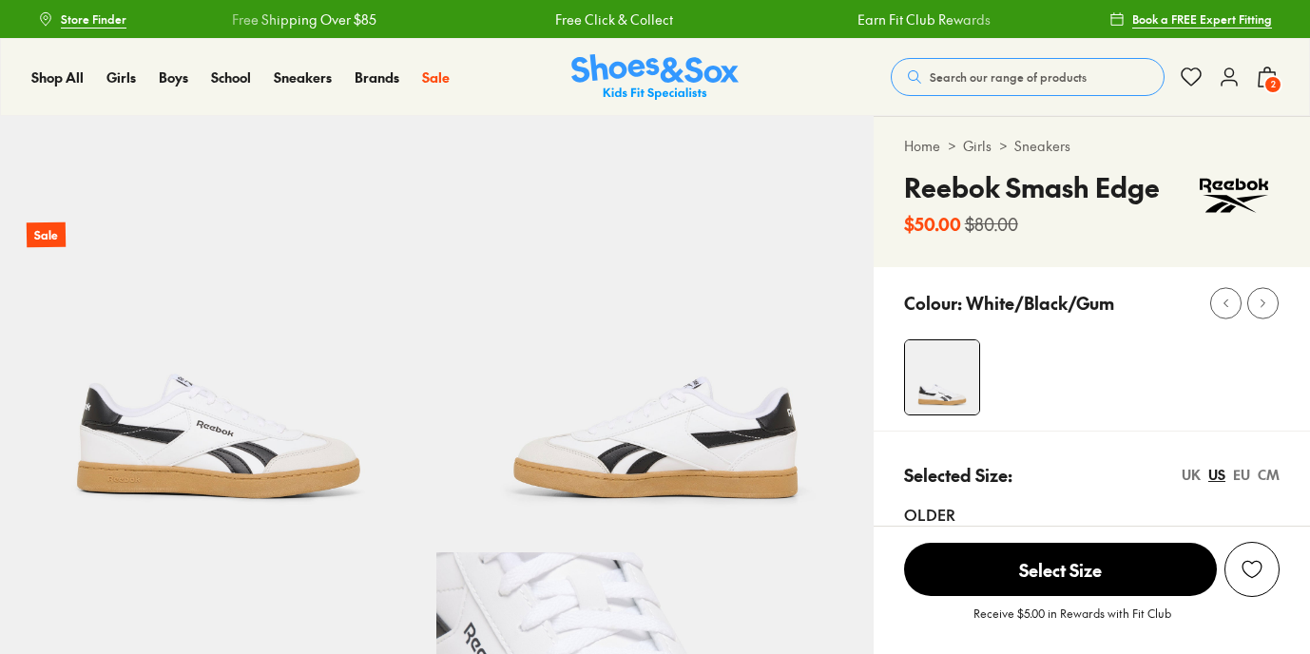
select select "*"
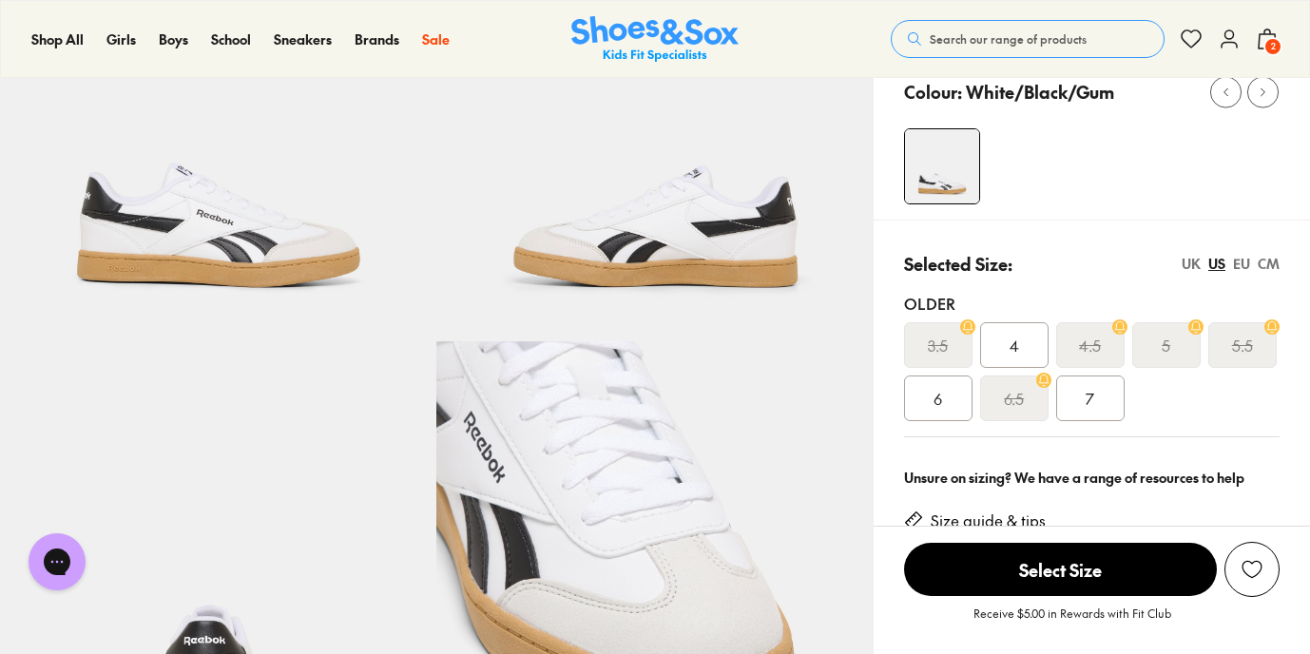
scroll to position [164, 0]
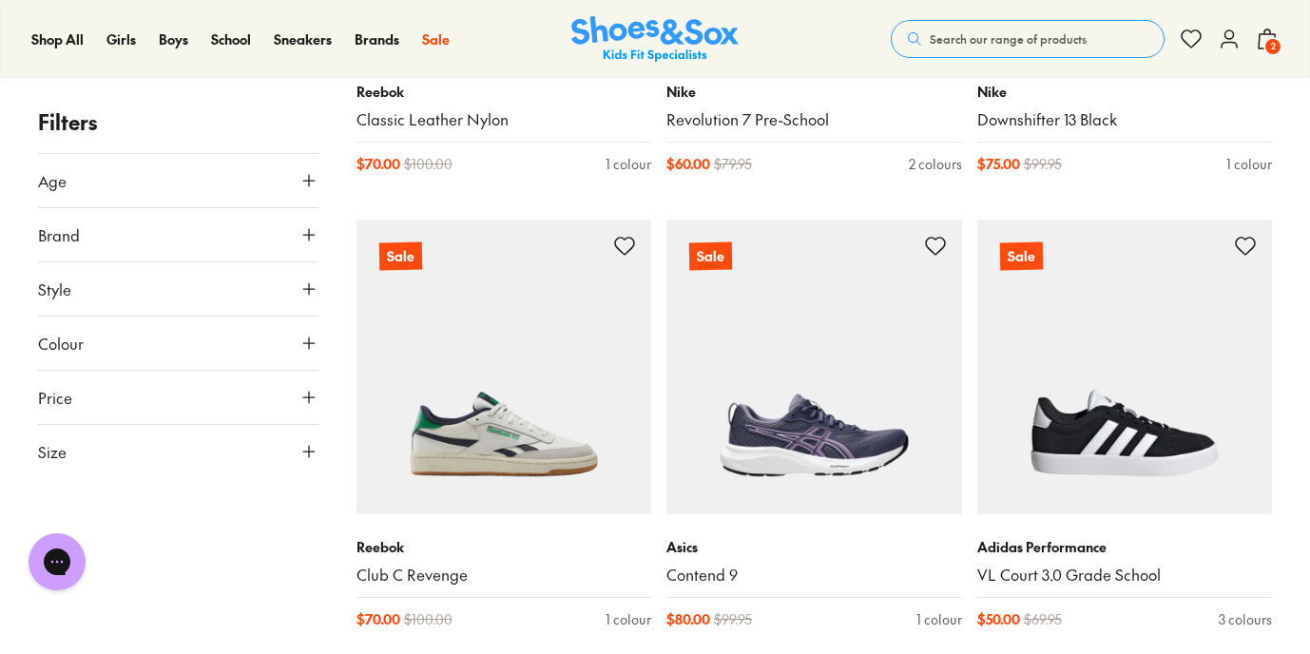
scroll to position [4474, 0]
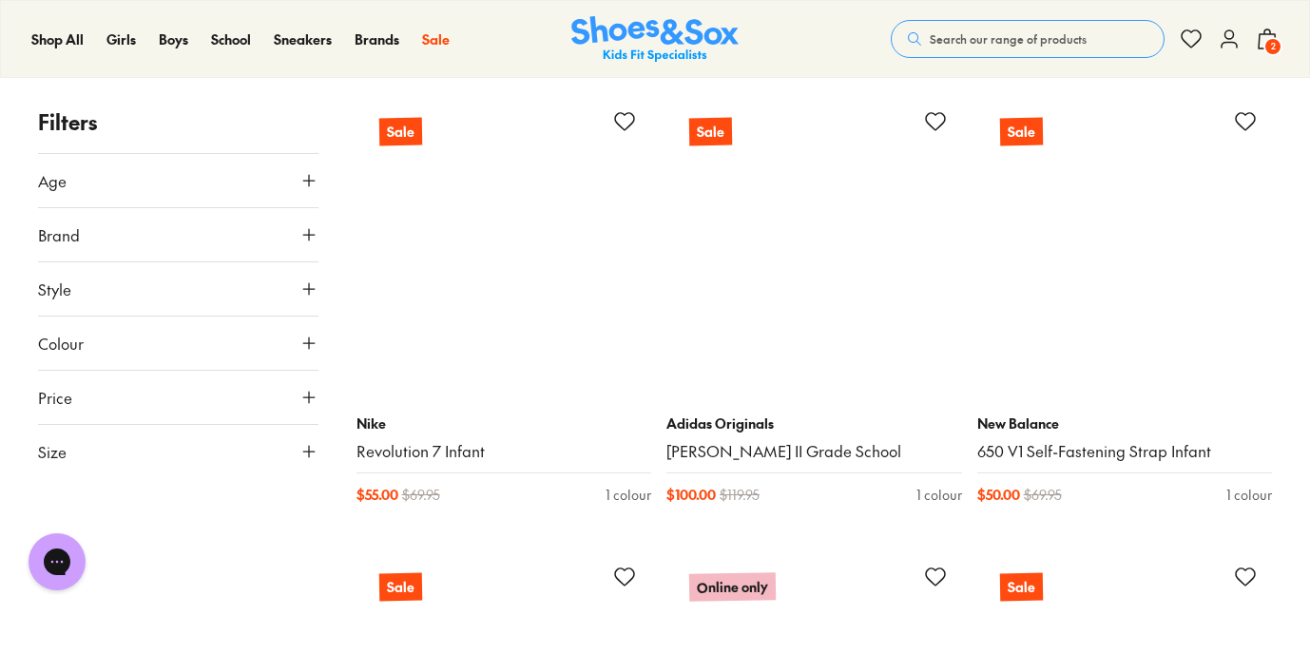
scroll to position [5850, 0]
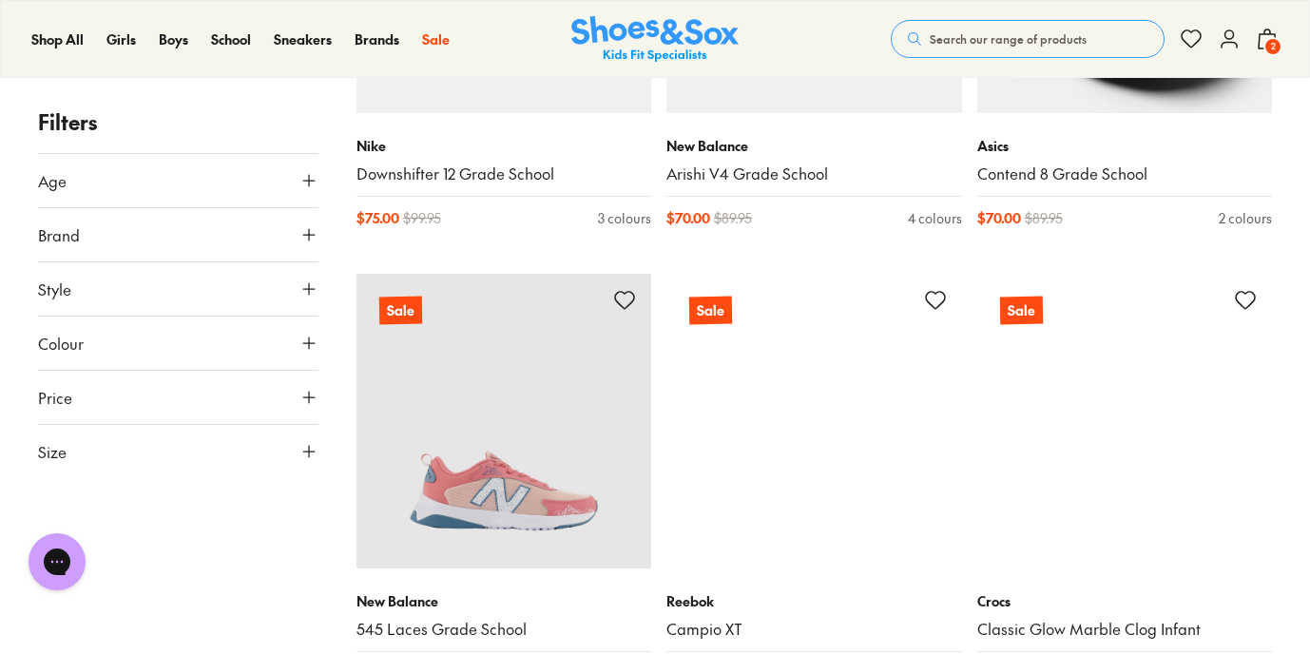
scroll to position [10815, 0]
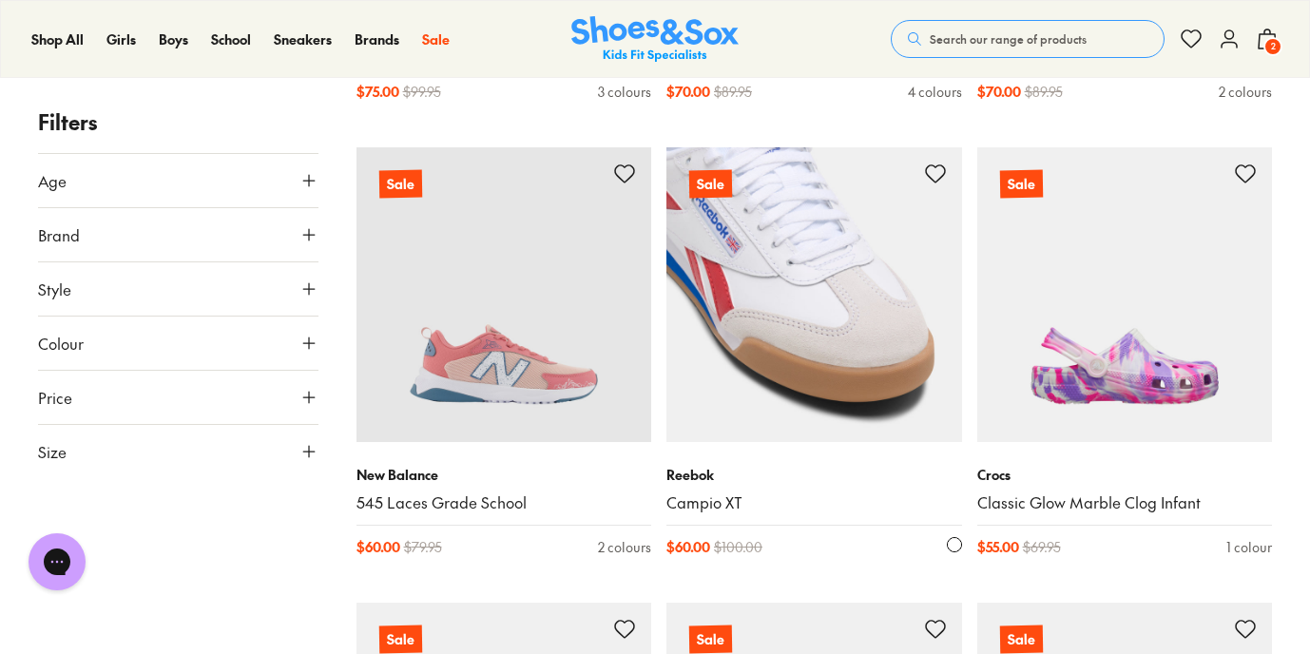
click at [802, 371] on img at bounding box center [814, 295] width 296 height 296
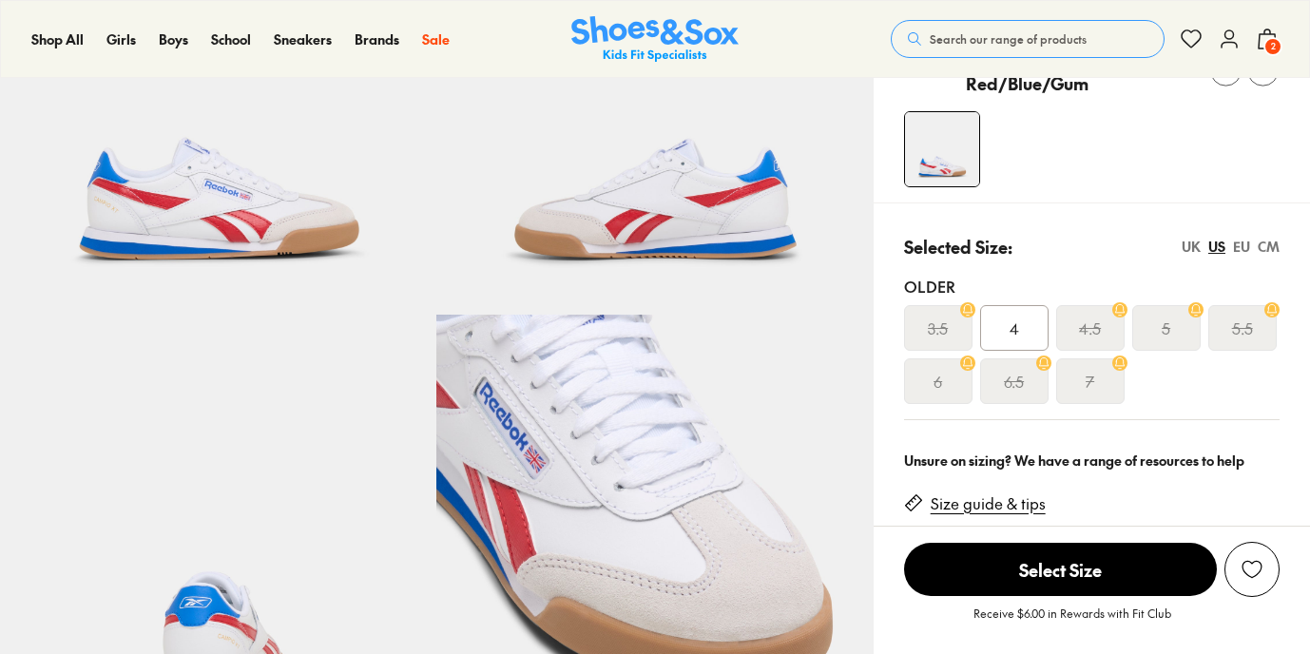
select select "*"
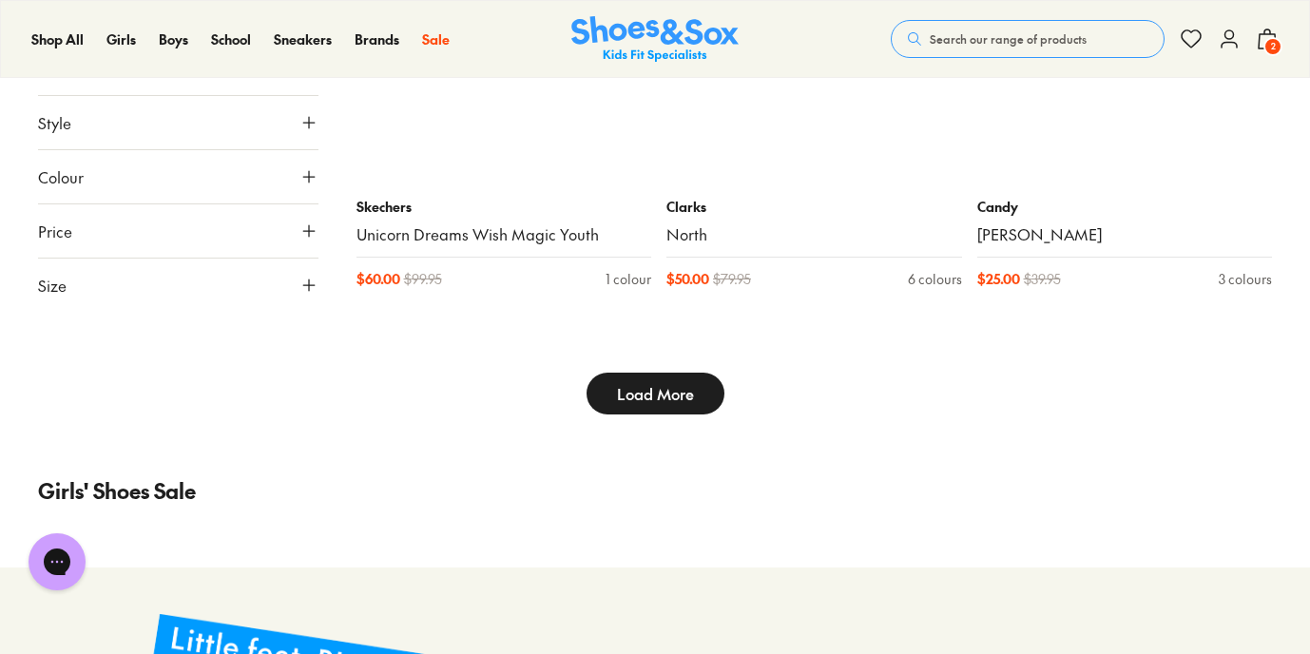
scroll to position [14332, 0]
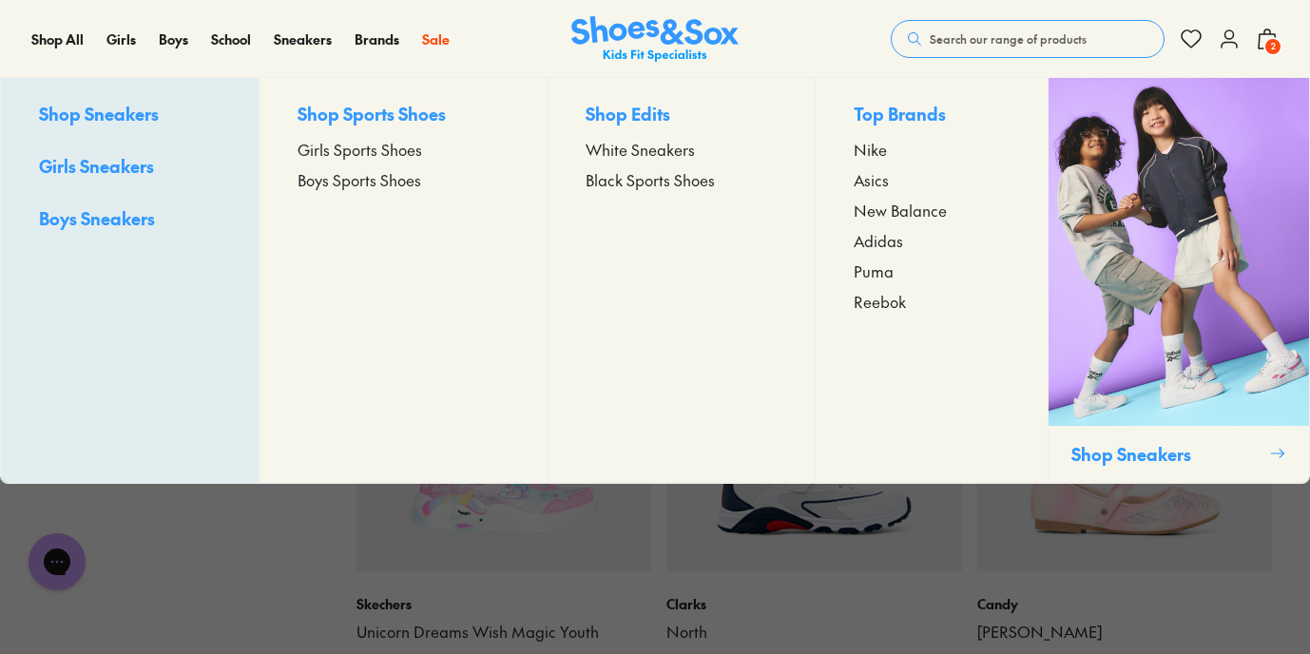
click at [650, 146] on span "White Sneakers" at bounding box center [640, 149] width 109 height 23
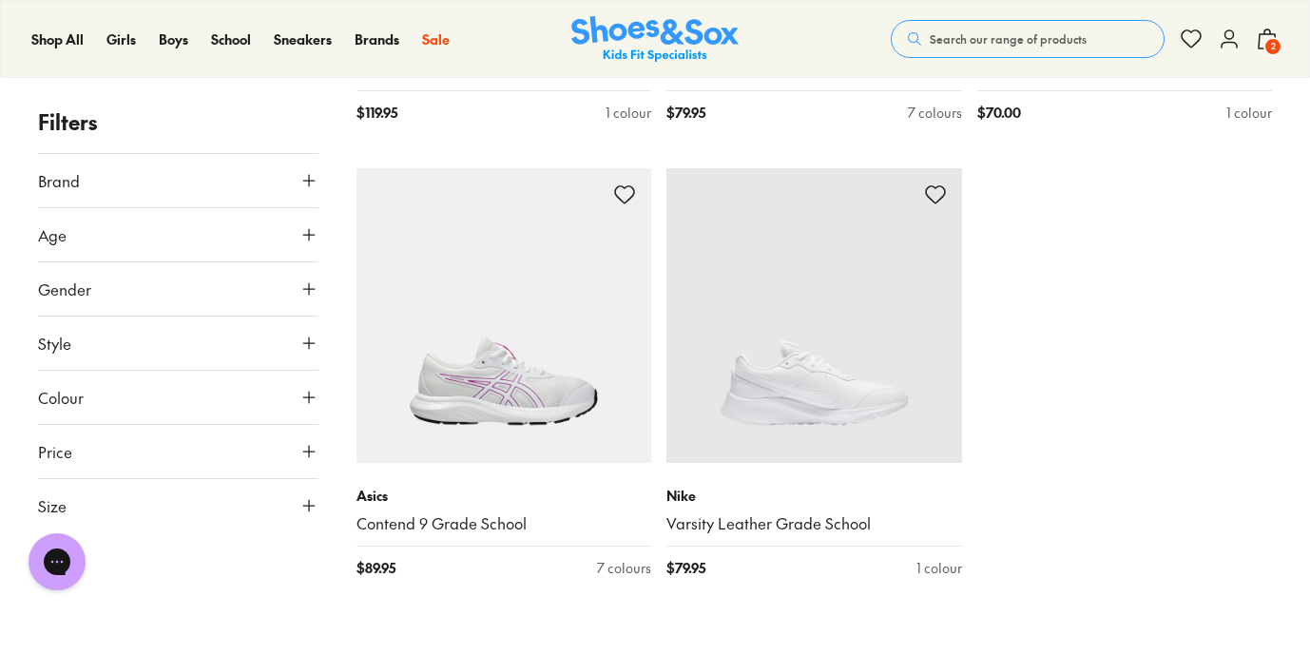
scroll to position [3917, 0]
